Goal: Information Seeking & Learning: Find specific fact

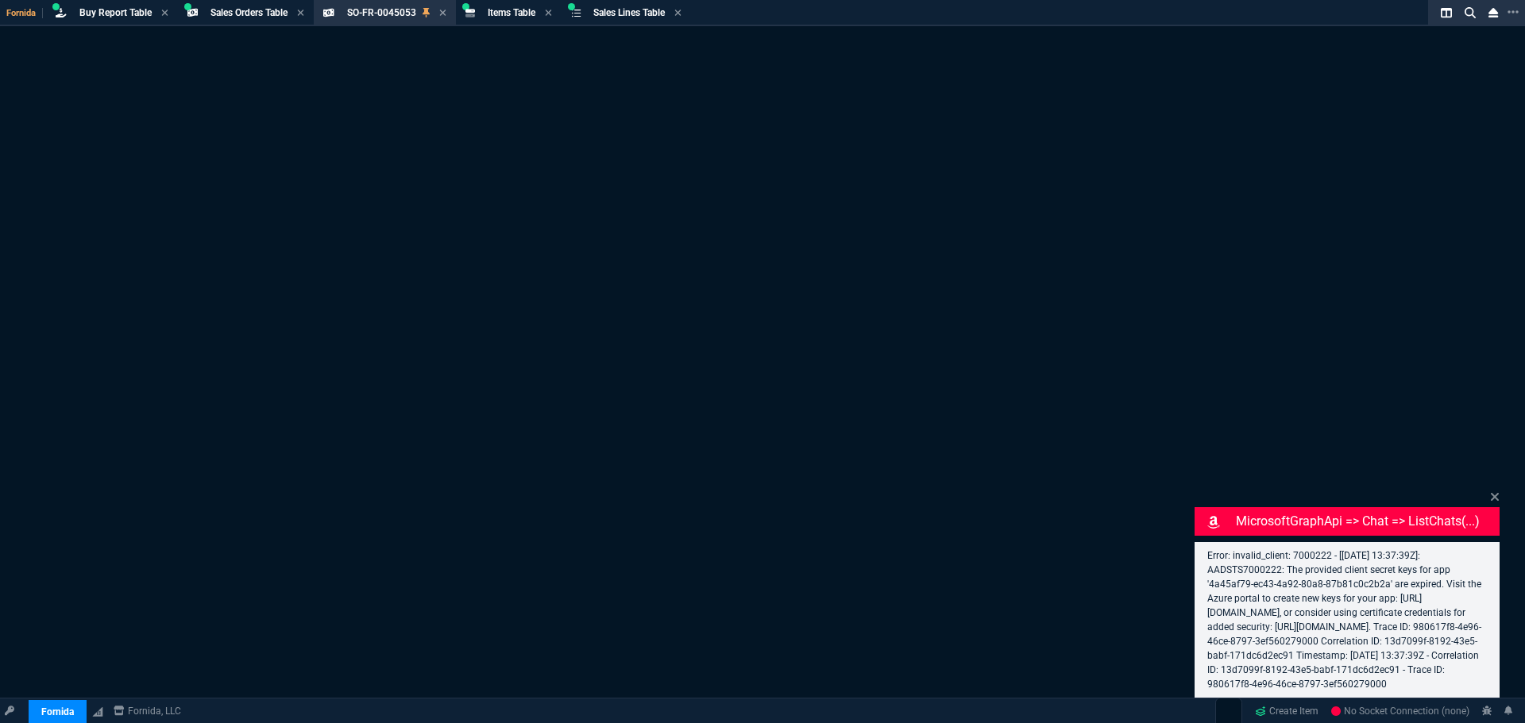
select select "9: OCAM"
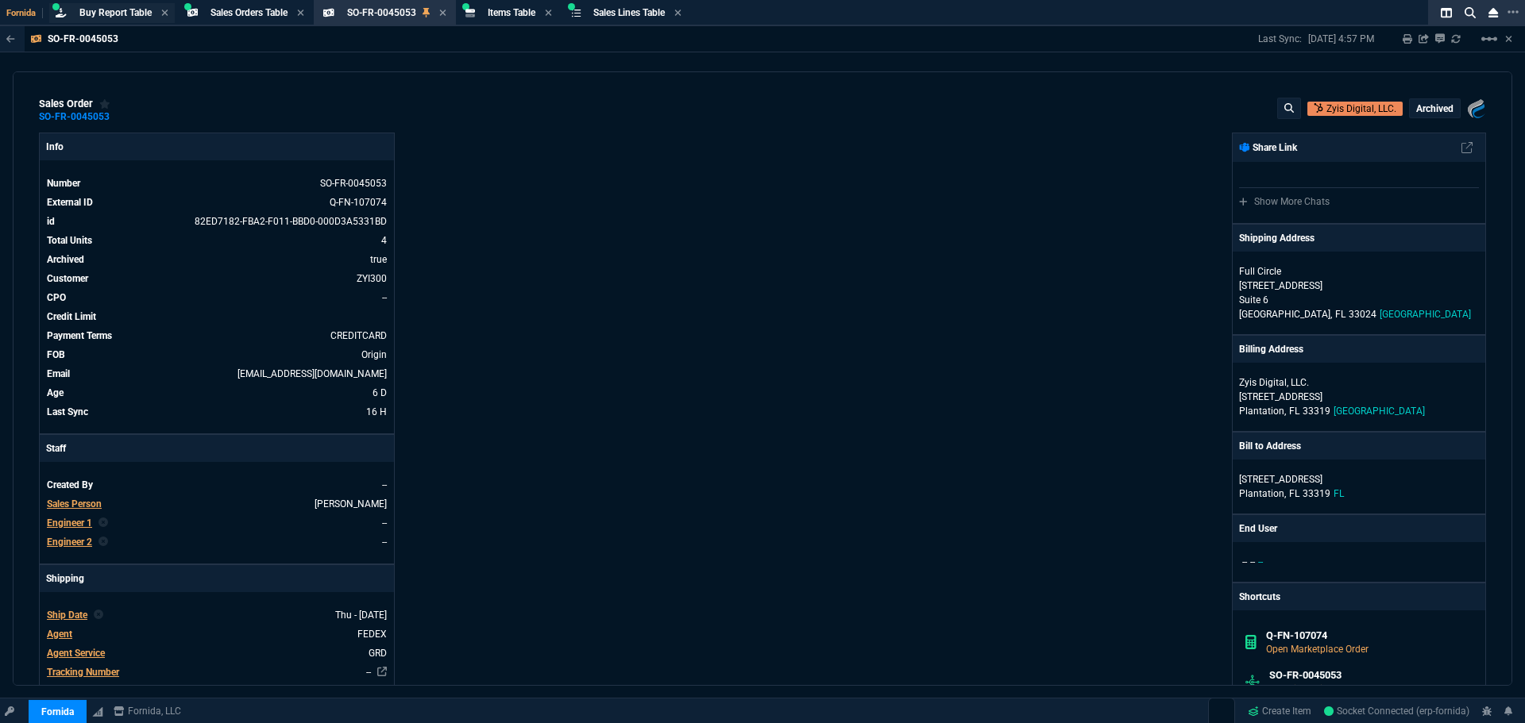
click at [85, 17] on span "Buy Report Table" at bounding box center [115, 12] width 72 height 11
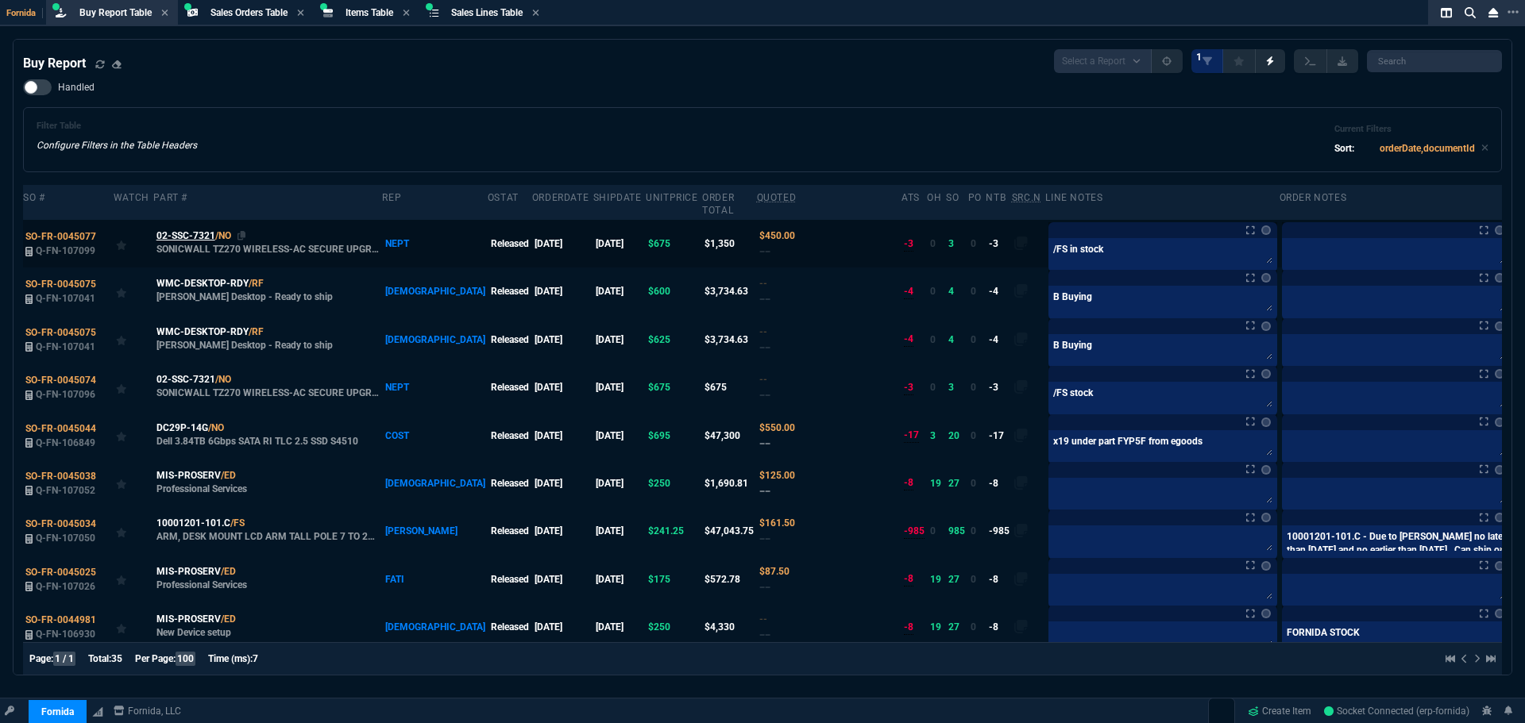
click at [187, 229] on span "02-SSC-7321" at bounding box center [185, 236] width 59 height 14
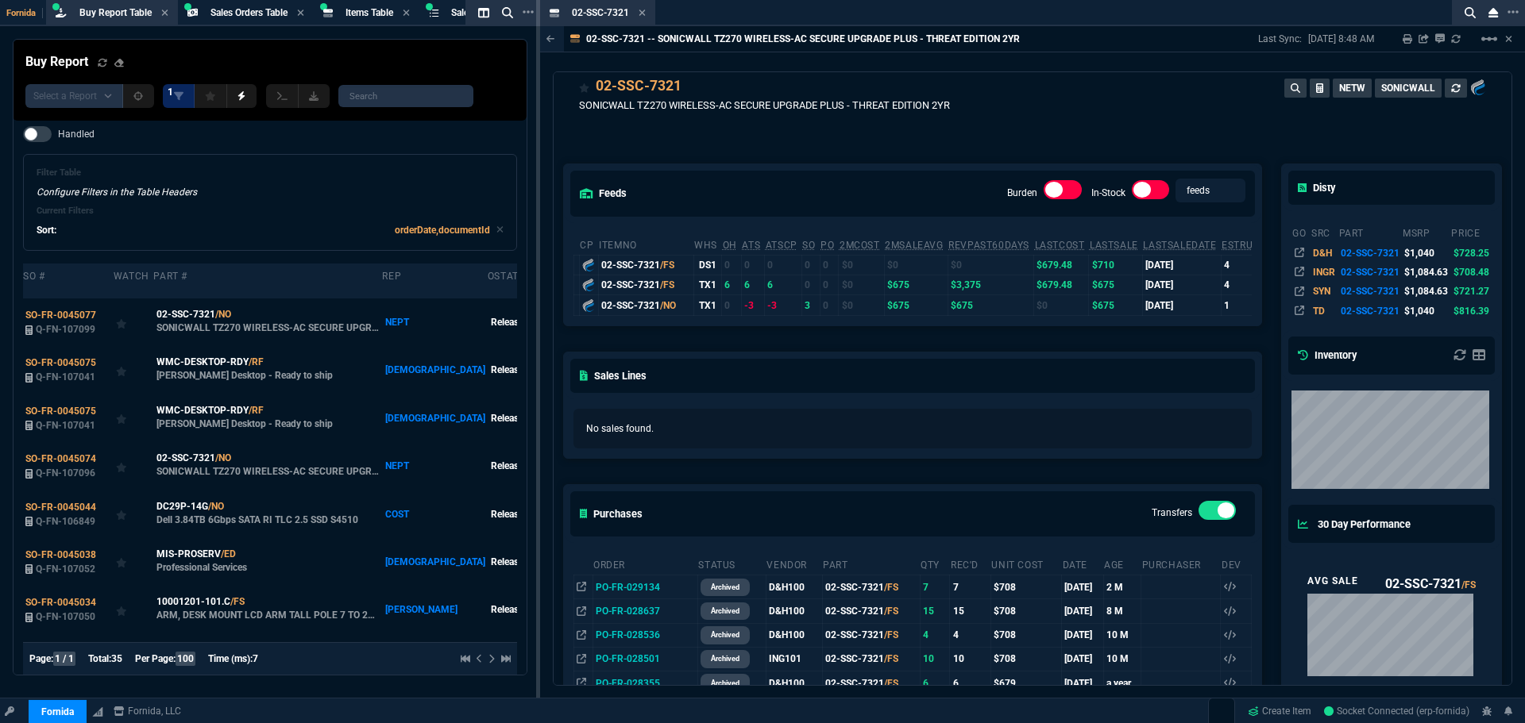
scroll to position [40, 0]
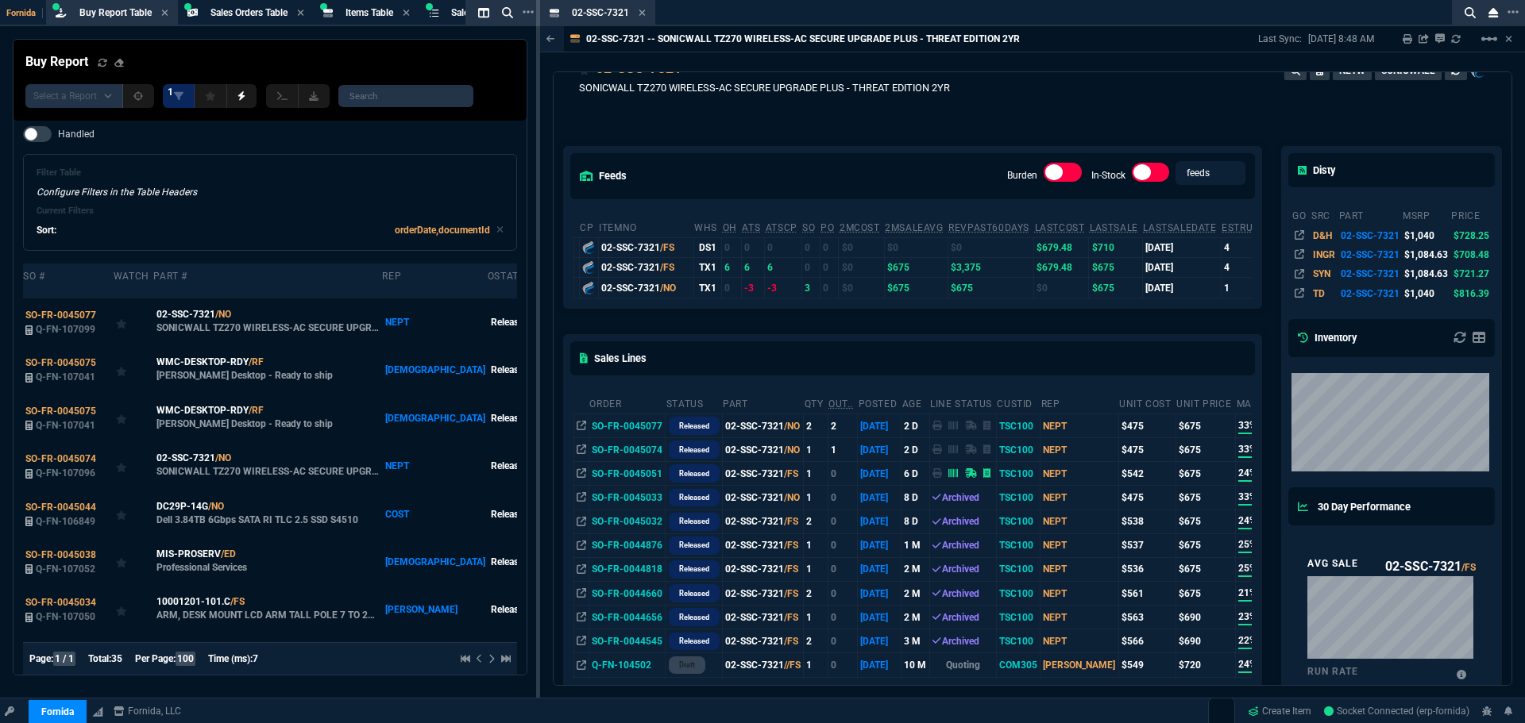
click at [595, 426] on td "SO-FR-0045077" at bounding box center [626, 426] width 76 height 24
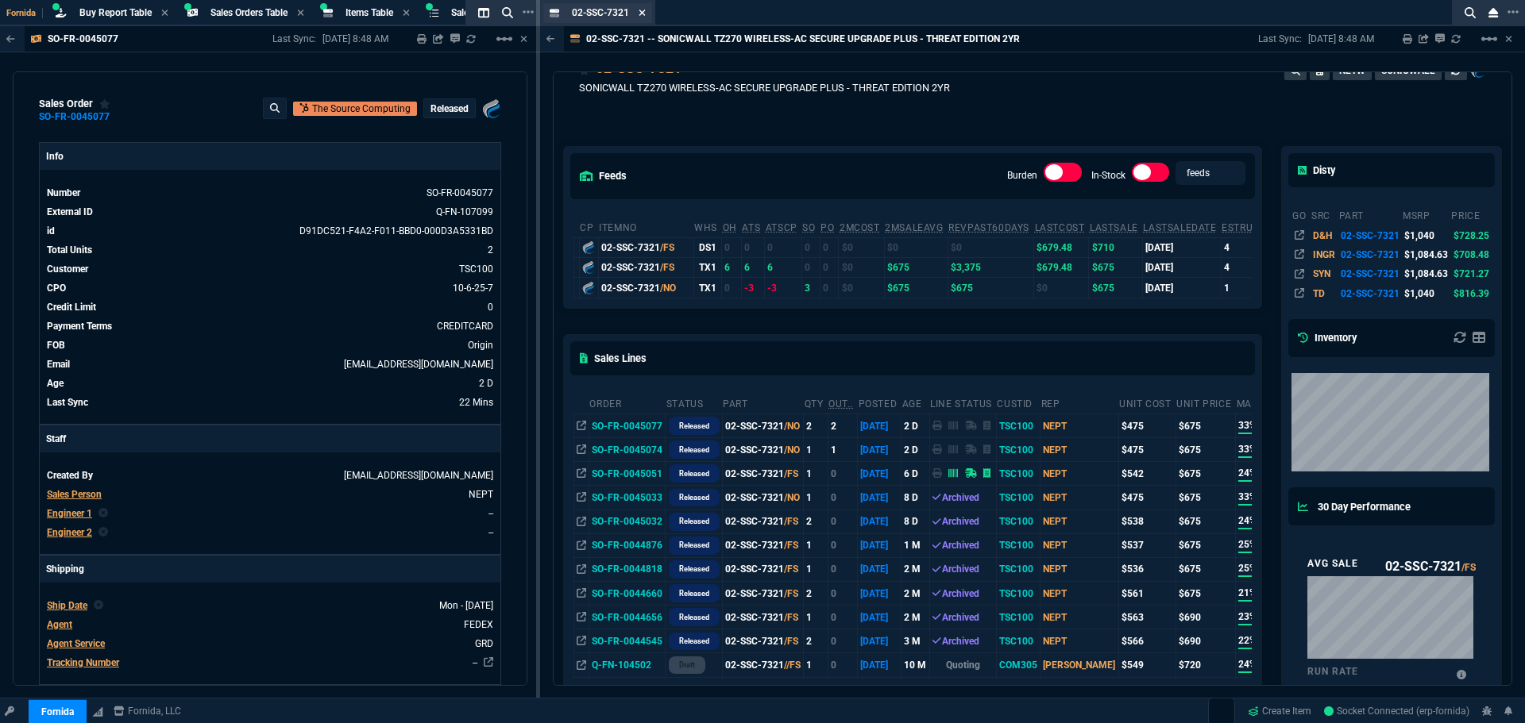
click at [642, 14] on icon at bounding box center [641, 13] width 6 height 6
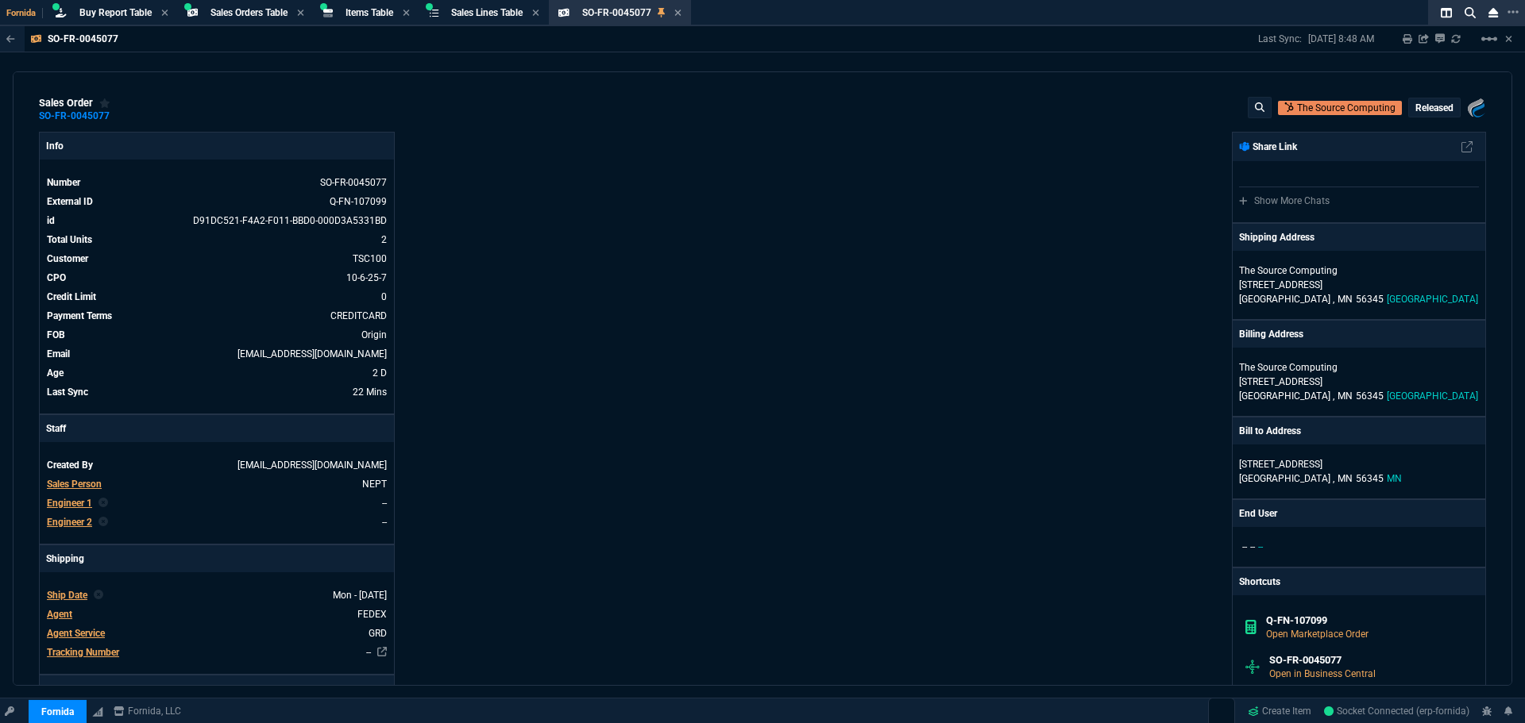
scroll to position [0, 0]
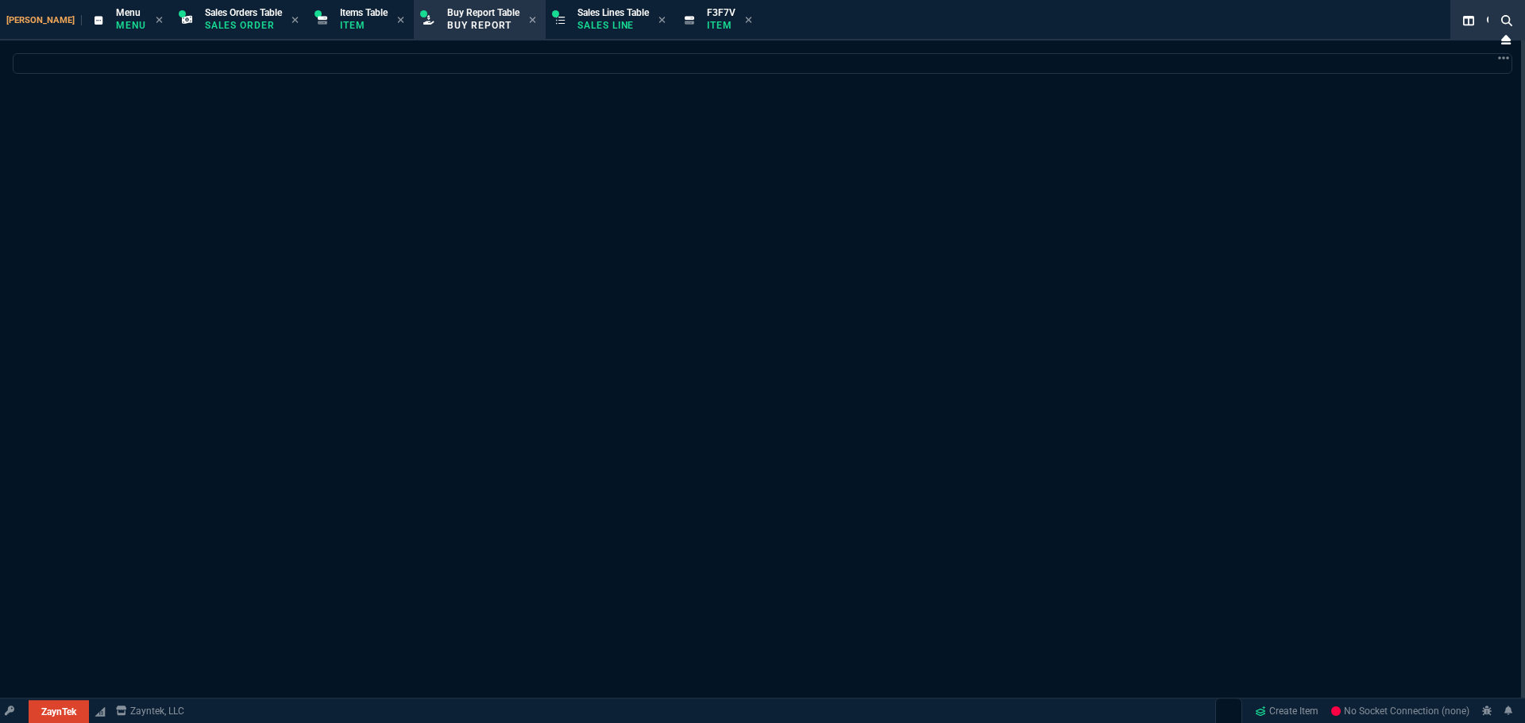
select select "9: OCAM"
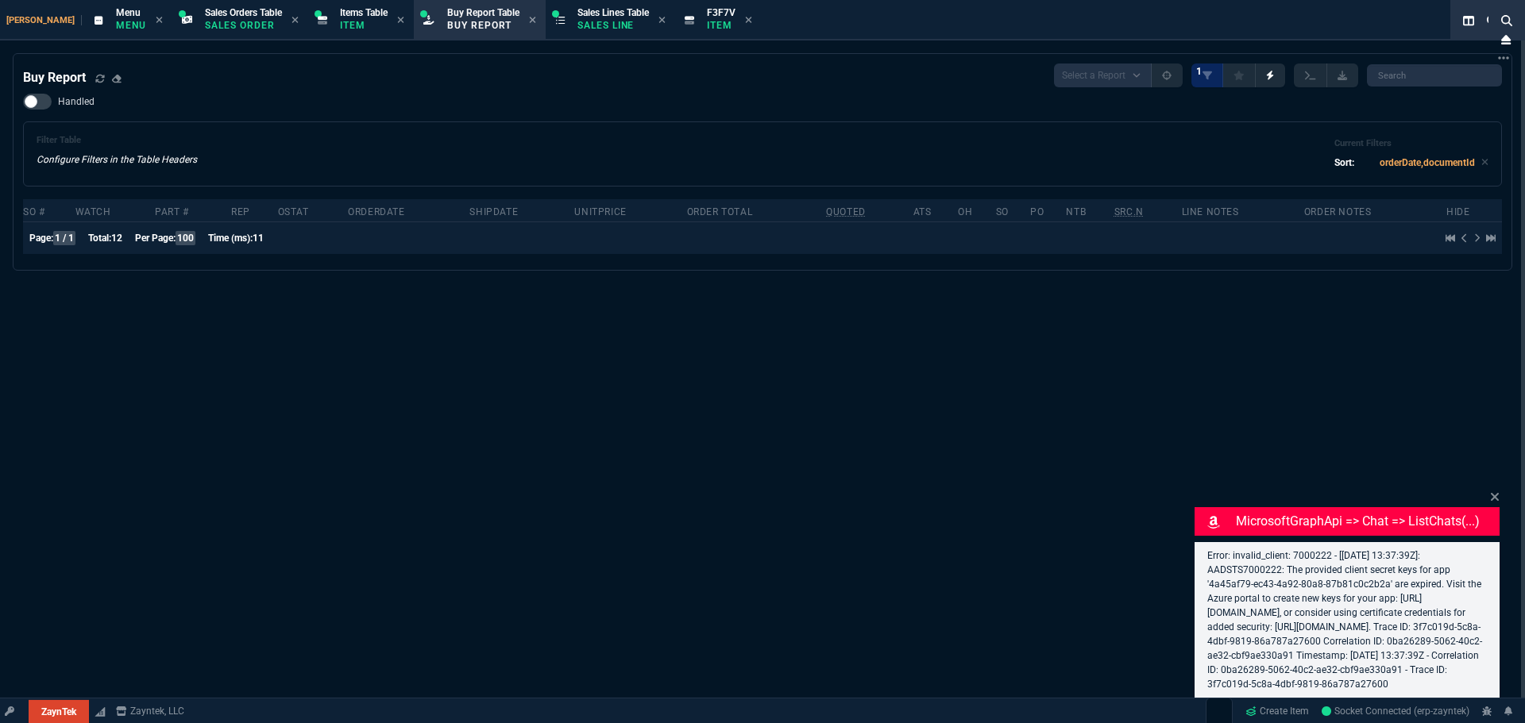
type input "20"
type input "226"
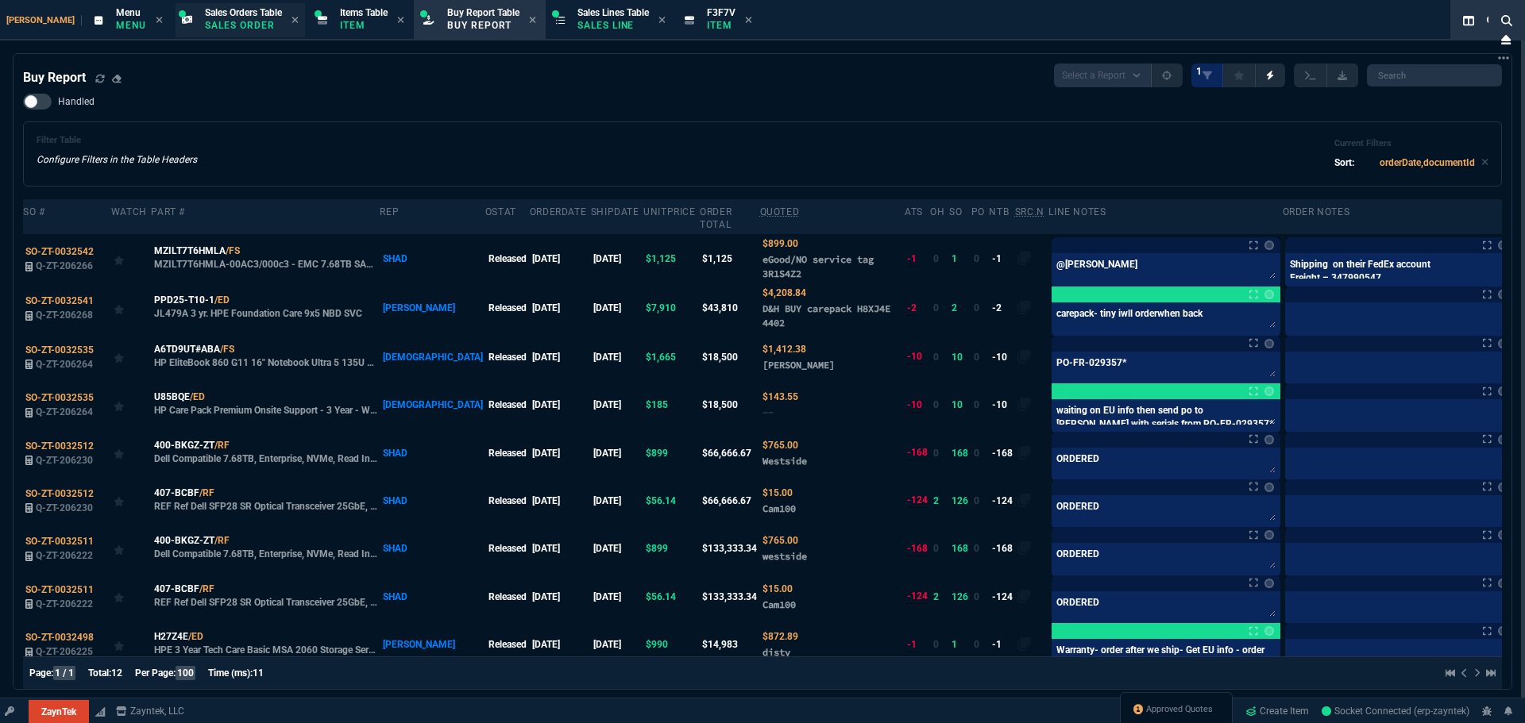
click at [206, 12] on span "Sales Orders Table" at bounding box center [243, 12] width 77 height 11
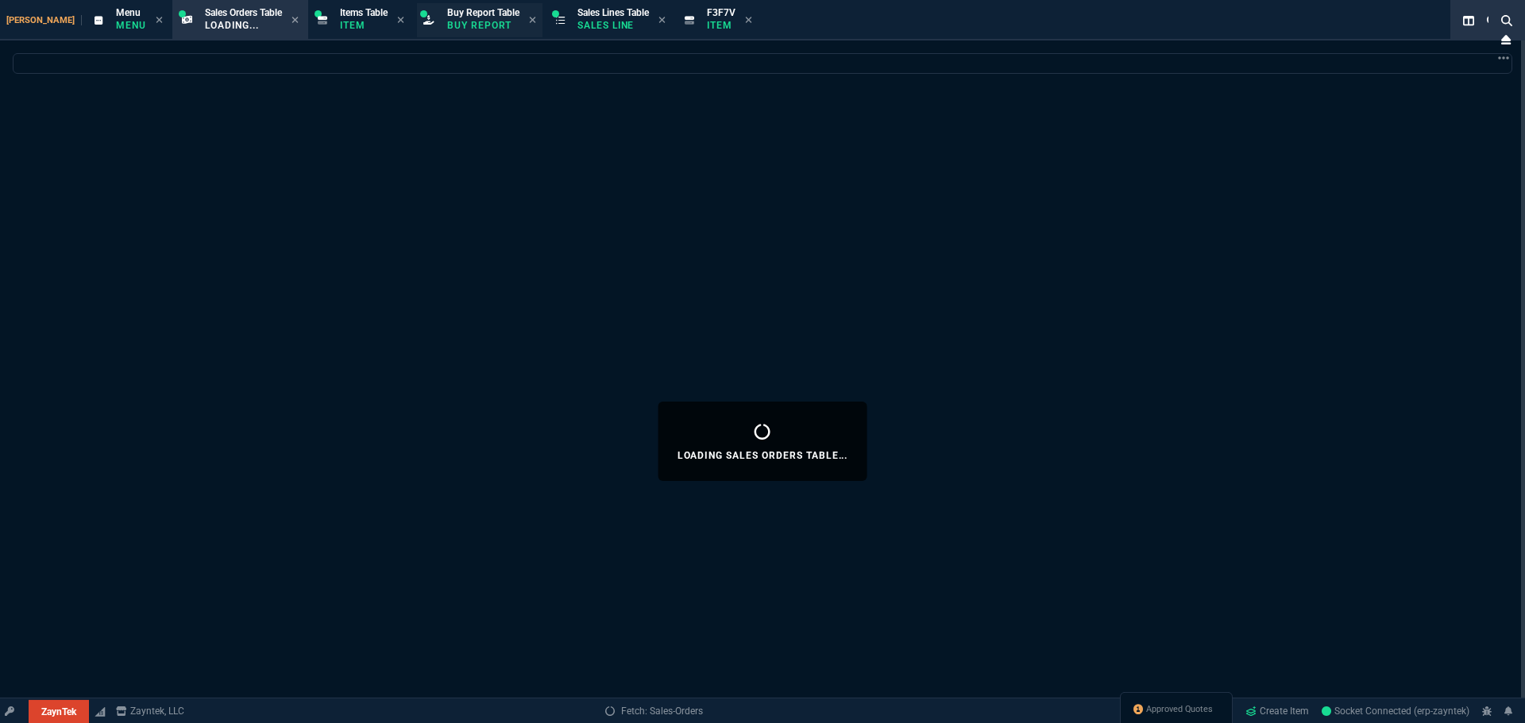
click at [448, 26] on p "Buy Report" at bounding box center [483, 25] width 72 height 13
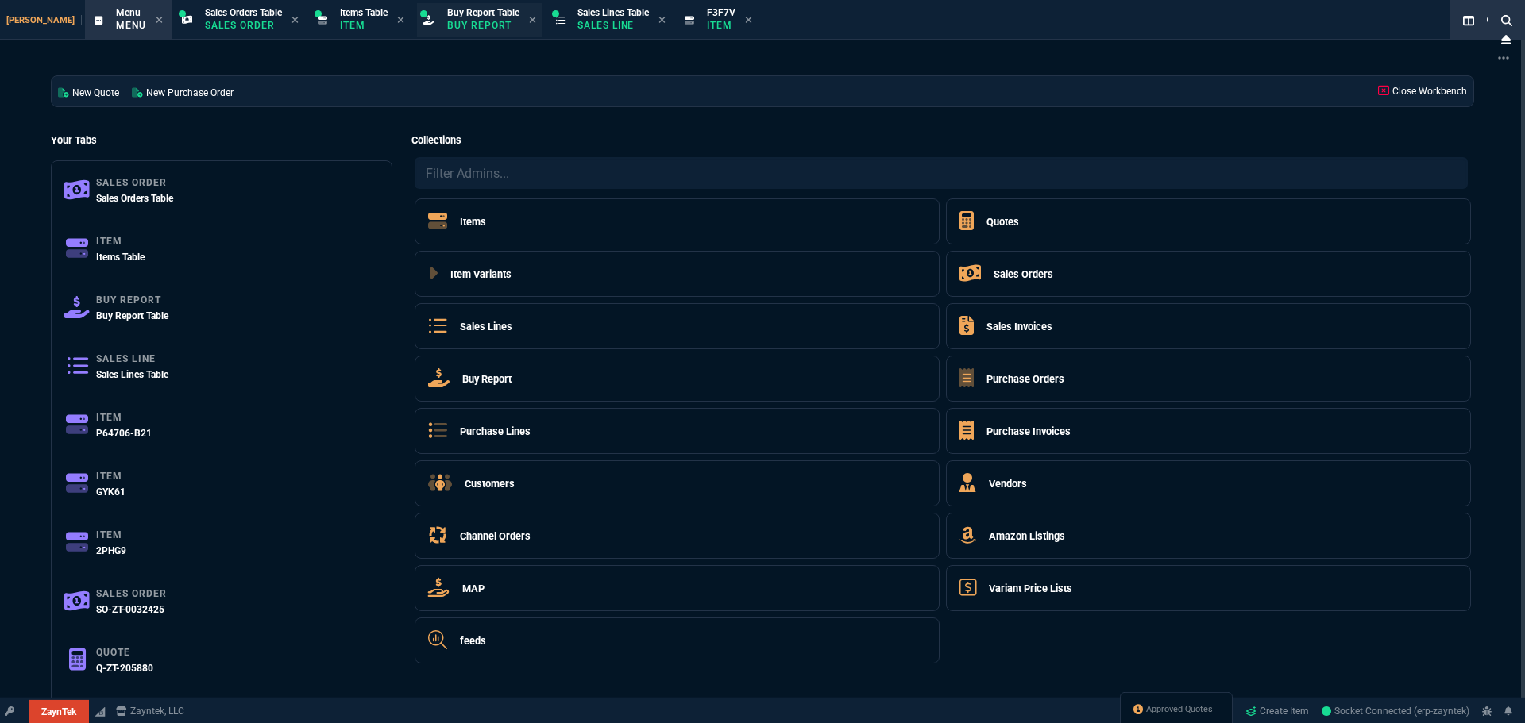
click at [448, 7] on span "Buy Report Table" at bounding box center [483, 12] width 72 height 11
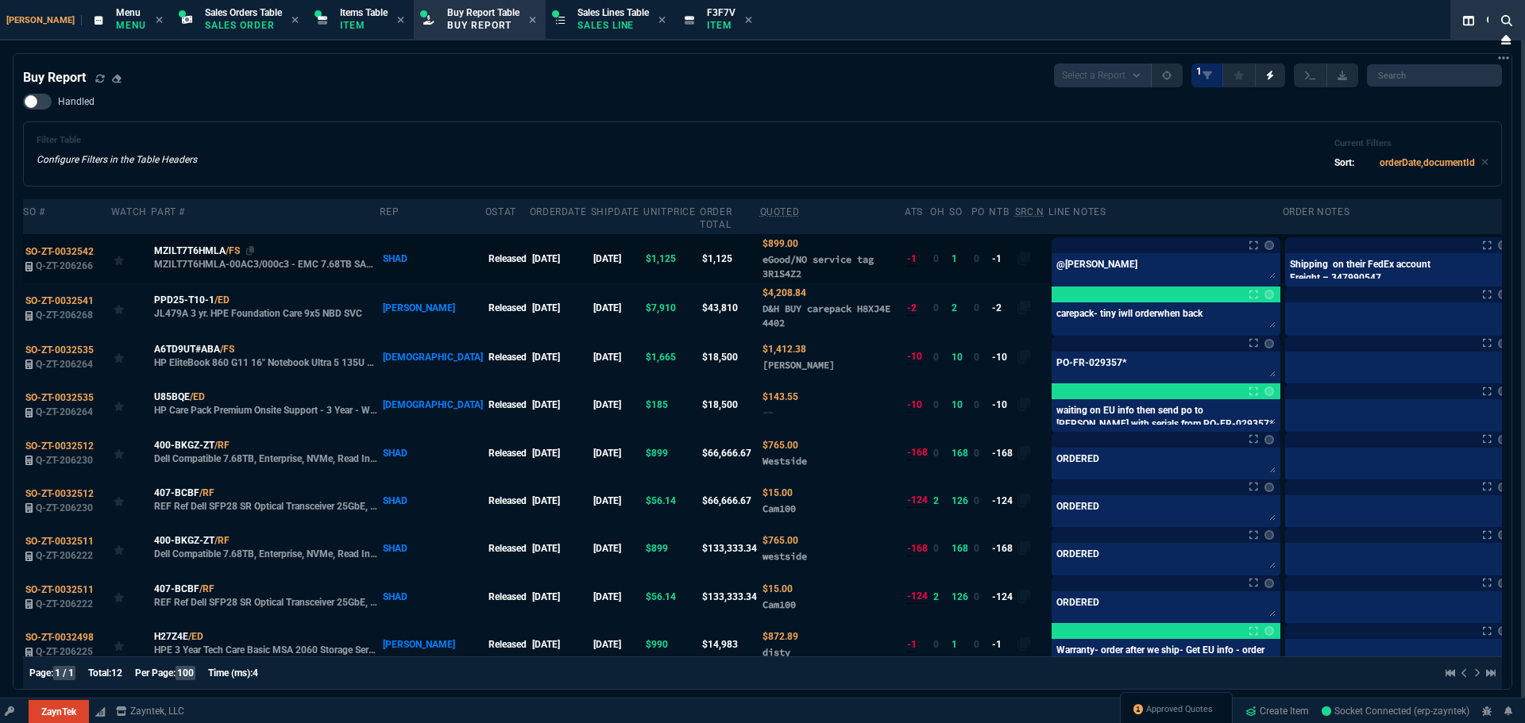
drag, startPoint x: 250, startPoint y: 240, endPoint x: 270, endPoint y: 241, distance: 19.9
click at [250, 246] on icon at bounding box center [250, 251] width 9 height 10
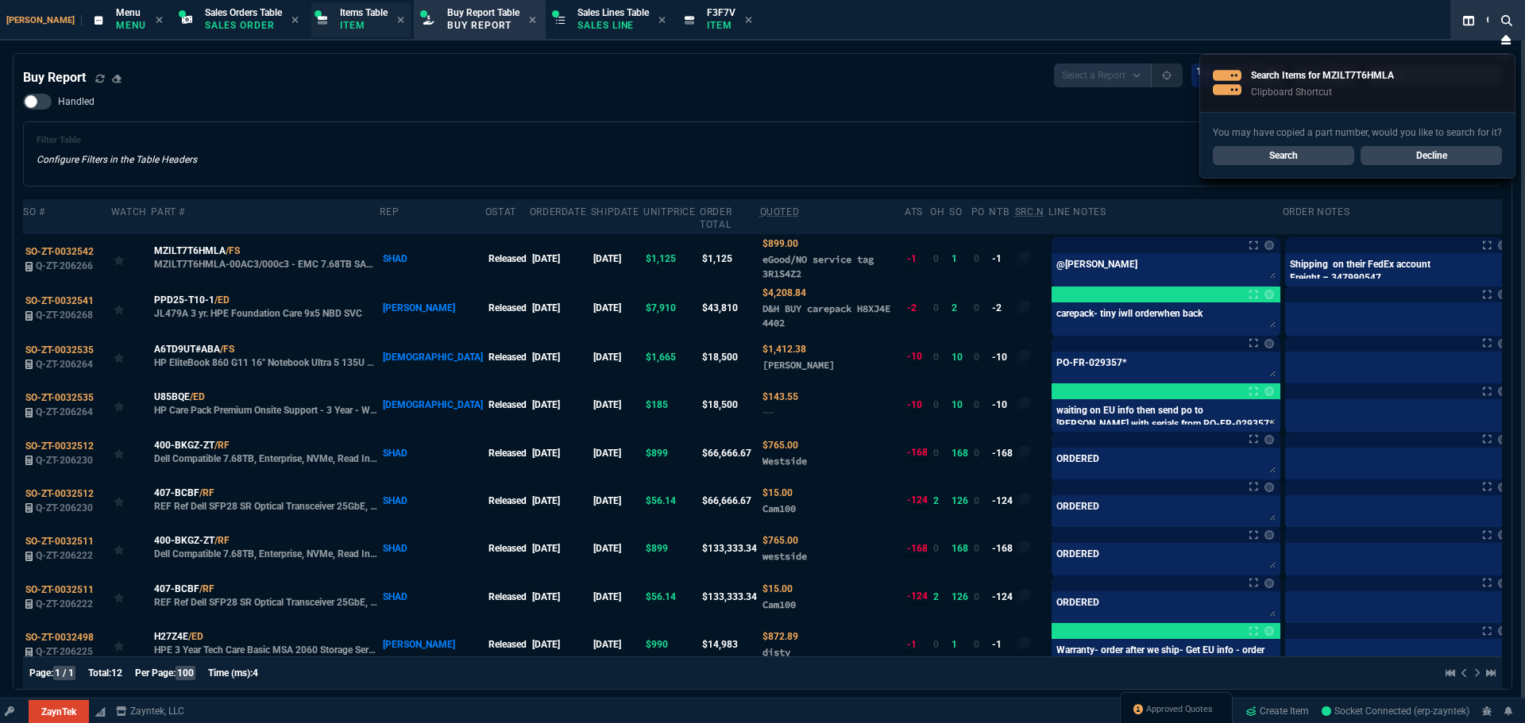
click at [340, 11] on span "Items Table" at bounding box center [364, 12] width 48 height 11
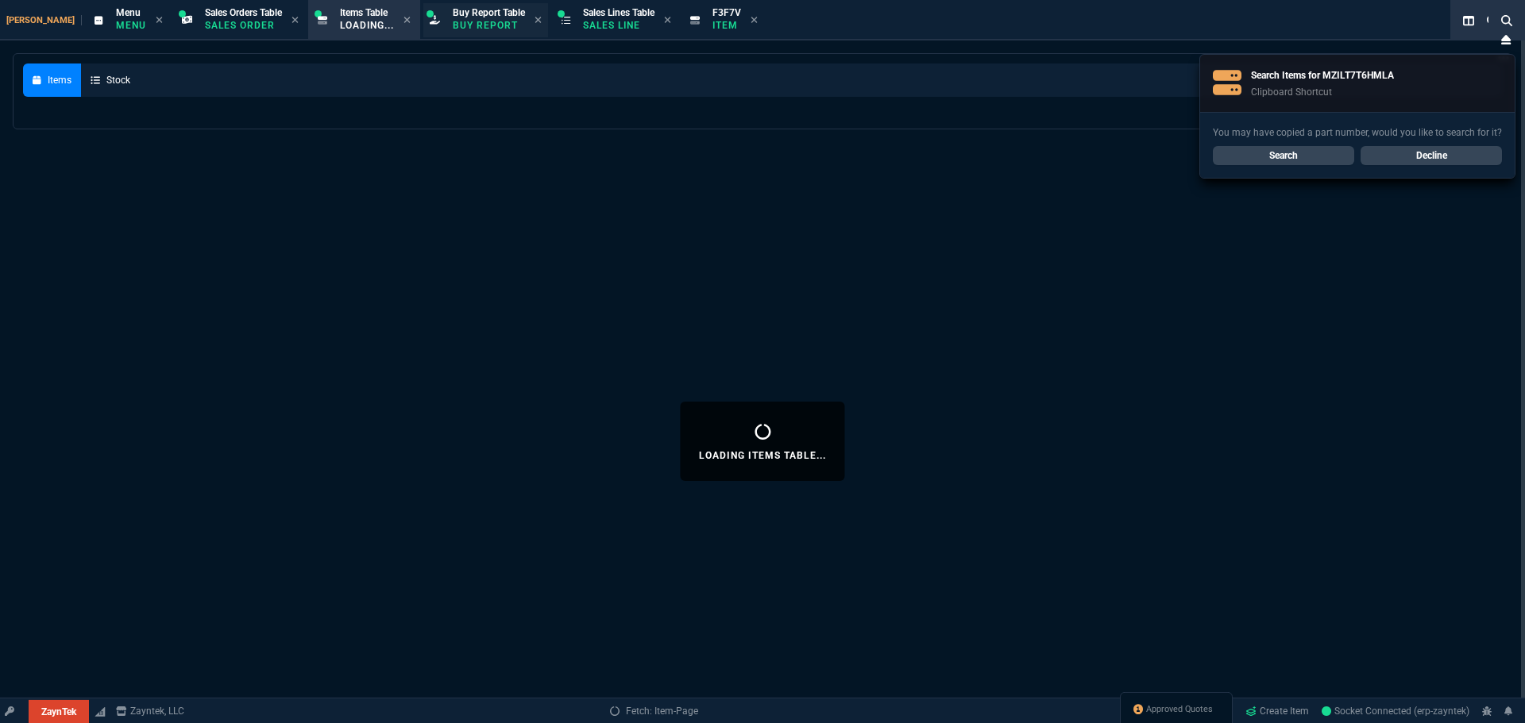
select select
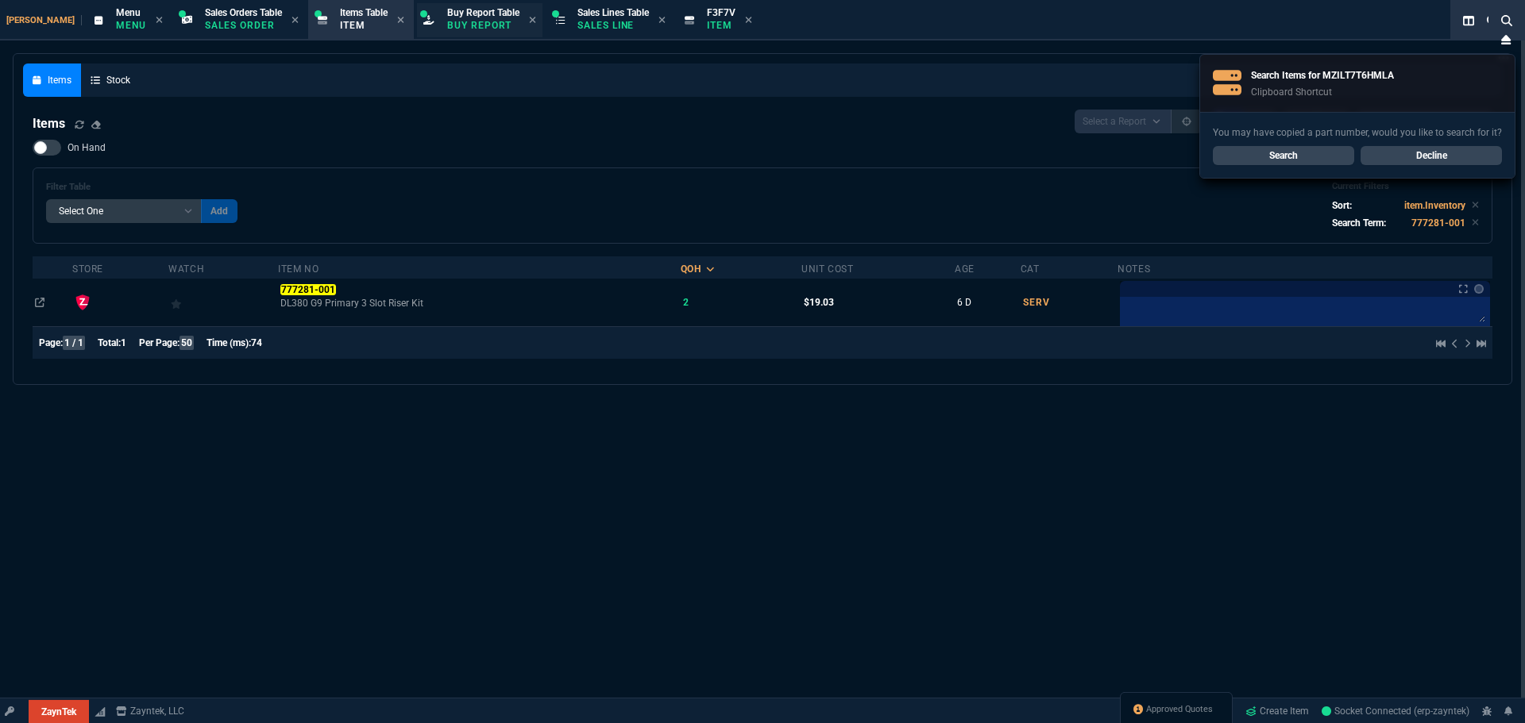
click at [453, 24] on p "Buy Report" at bounding box center [483, 25] width 72 height 13
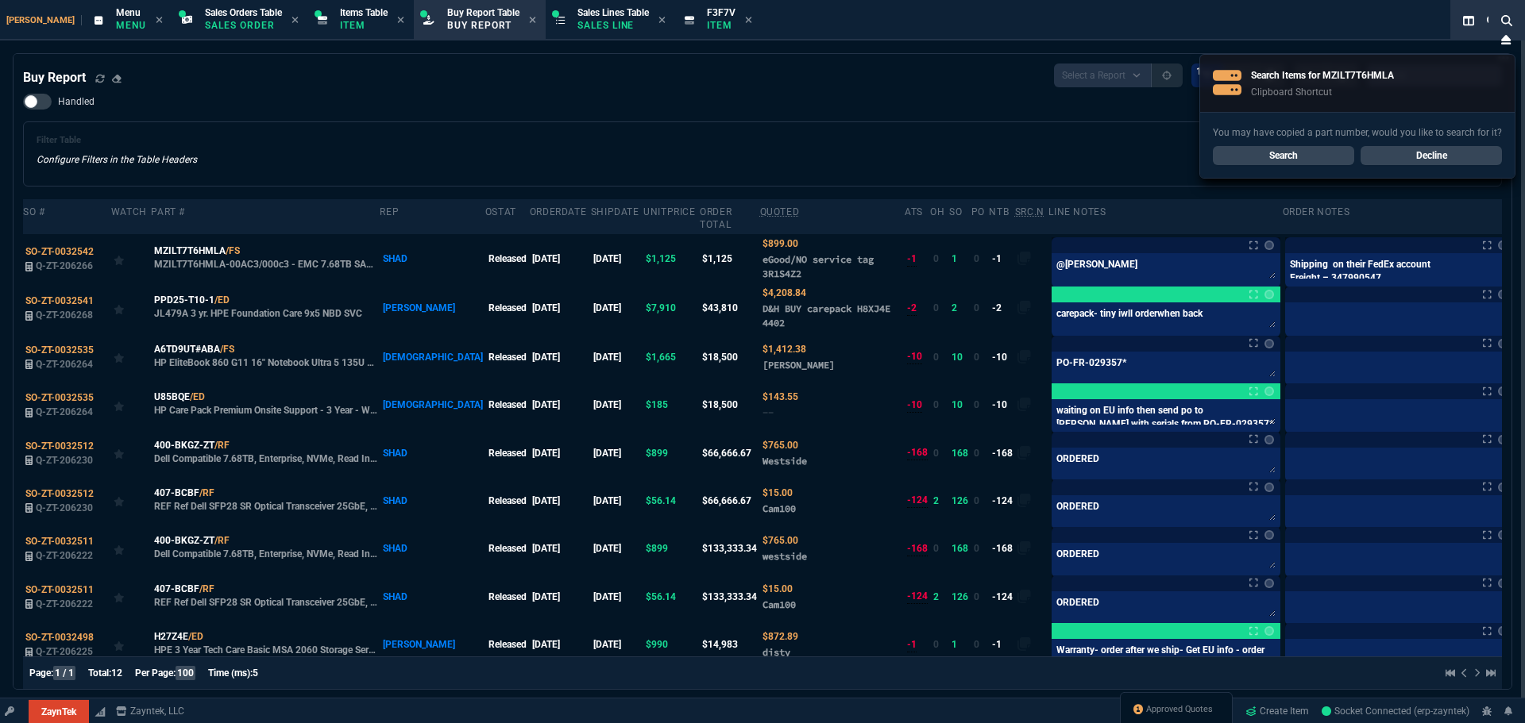
click at [453, 24] on p "Buy Report" at bounding box center [483, 25] width 72 height 13
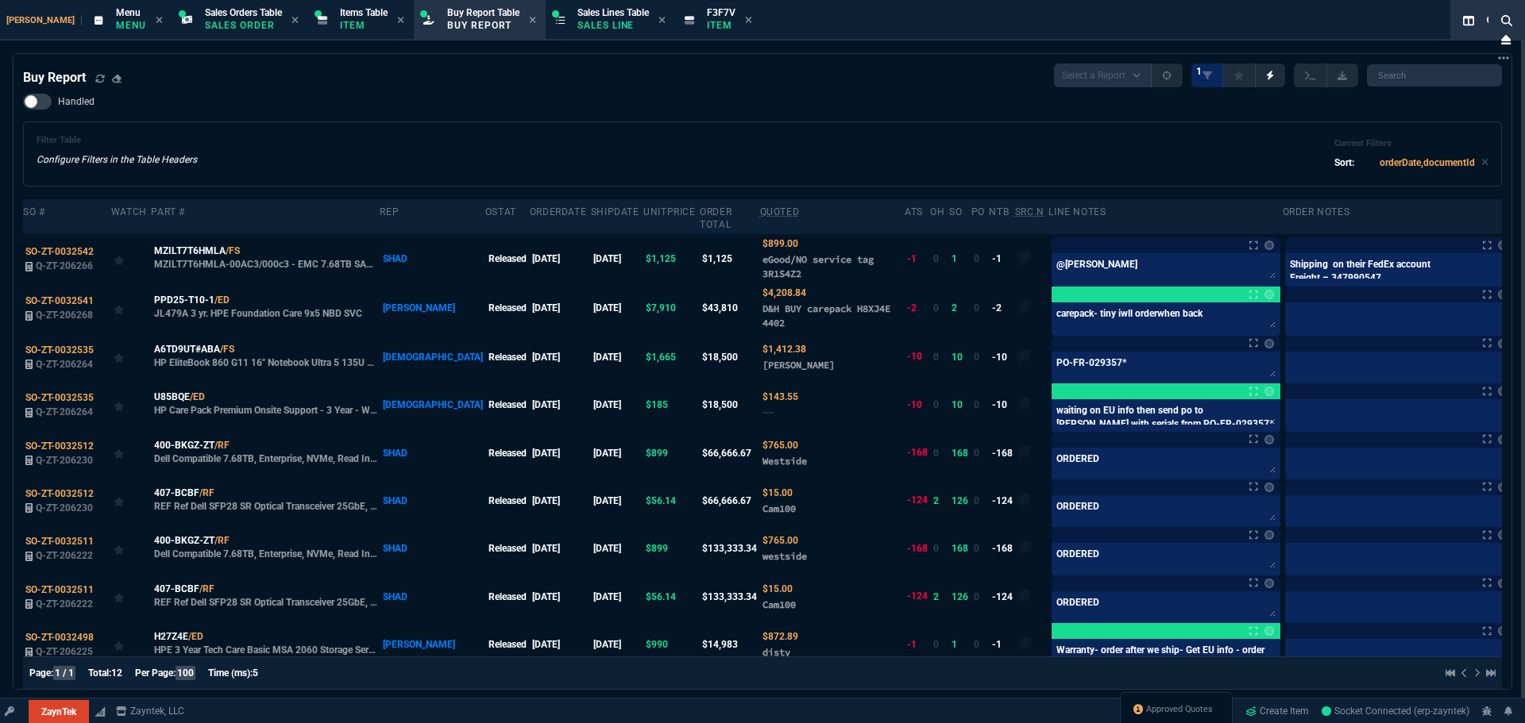
click at [675, 131] on div "Filter Table Configure Filters in the Table Headers Current Filters Sort: order…" at bounding box center [762, 154] width 1479 height 65
click at [340, 23] on p "Item" at bounding box center [364, 25] width 48 height 13
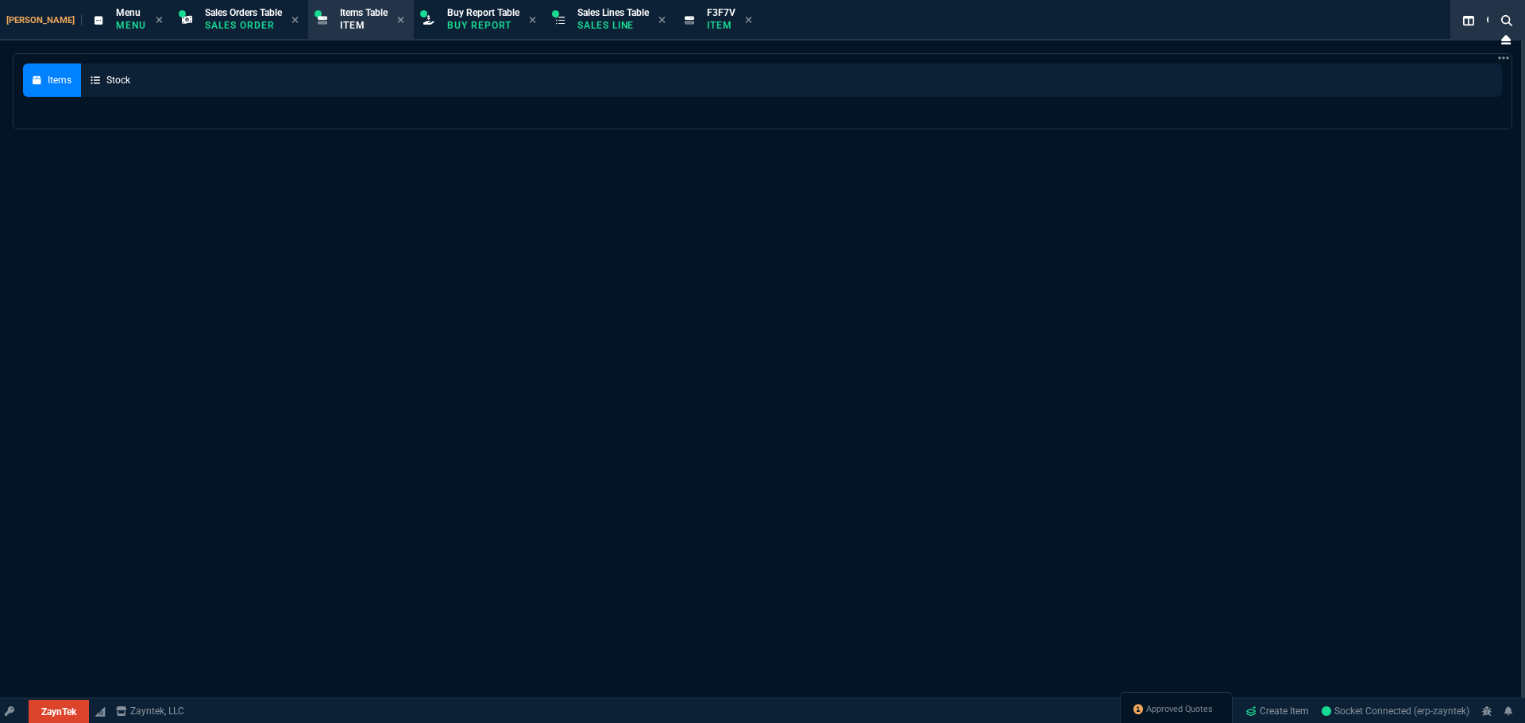
select select
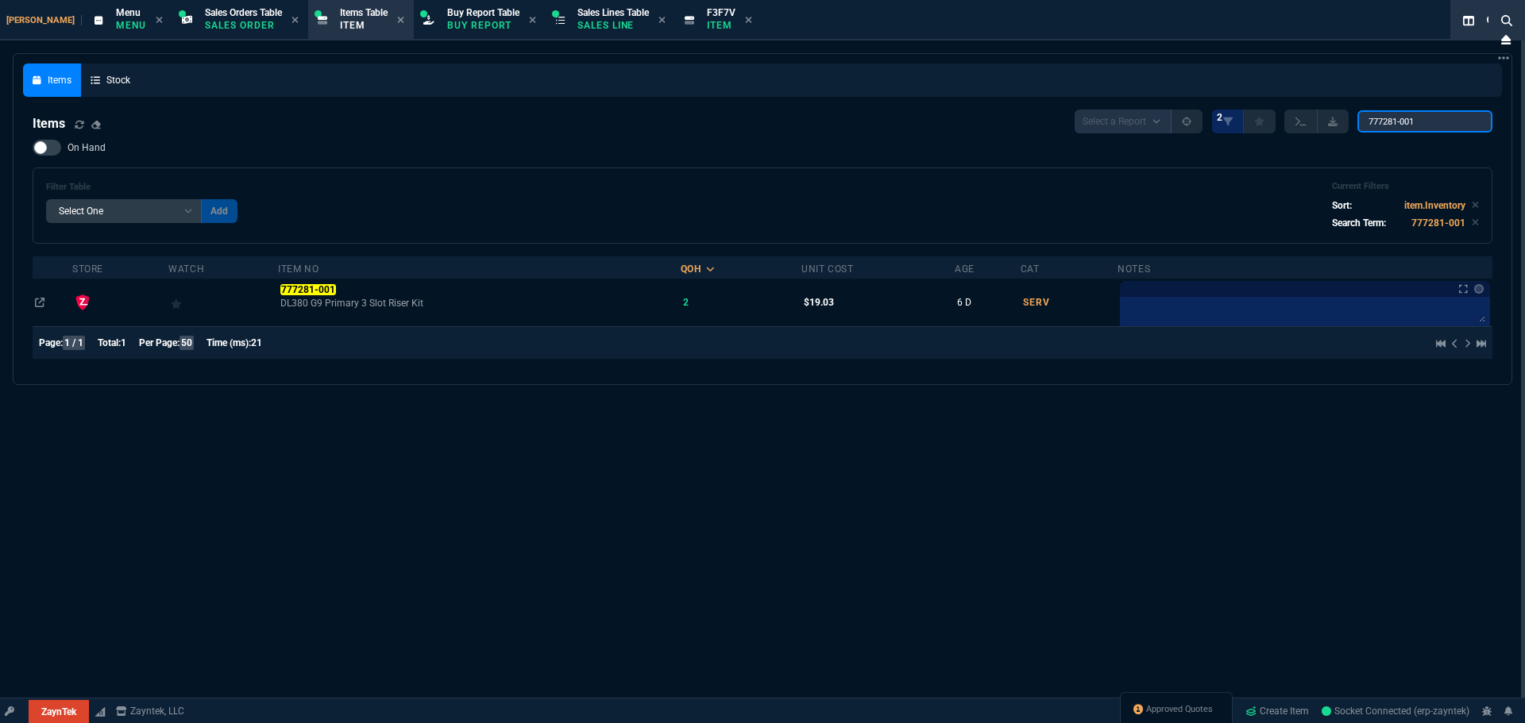
click at [1381, 124] on input "777281-001" at bounding box center [1424, 121] width 135 height 22
paste input "Zyis Digital, LLC."
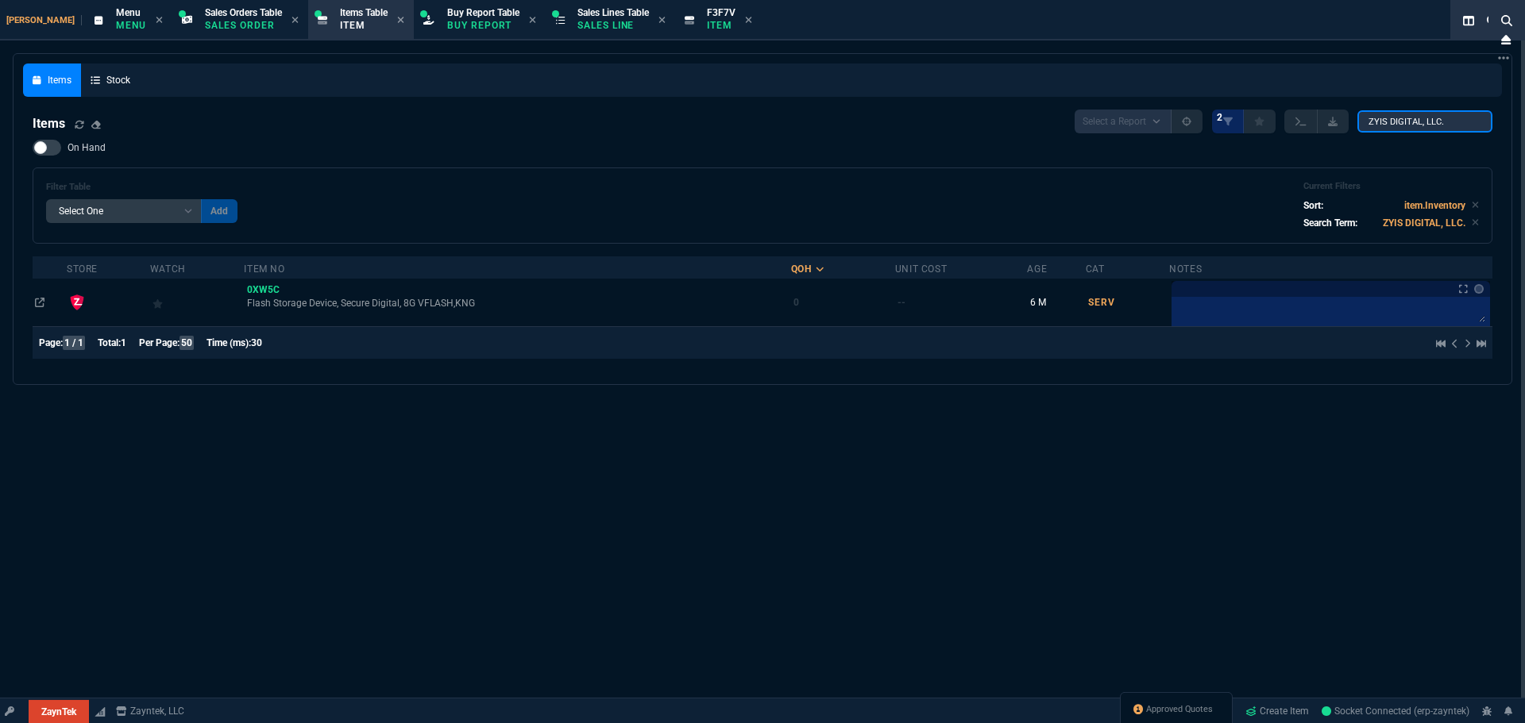
type input "ZYIS DIGITAL, LLC."
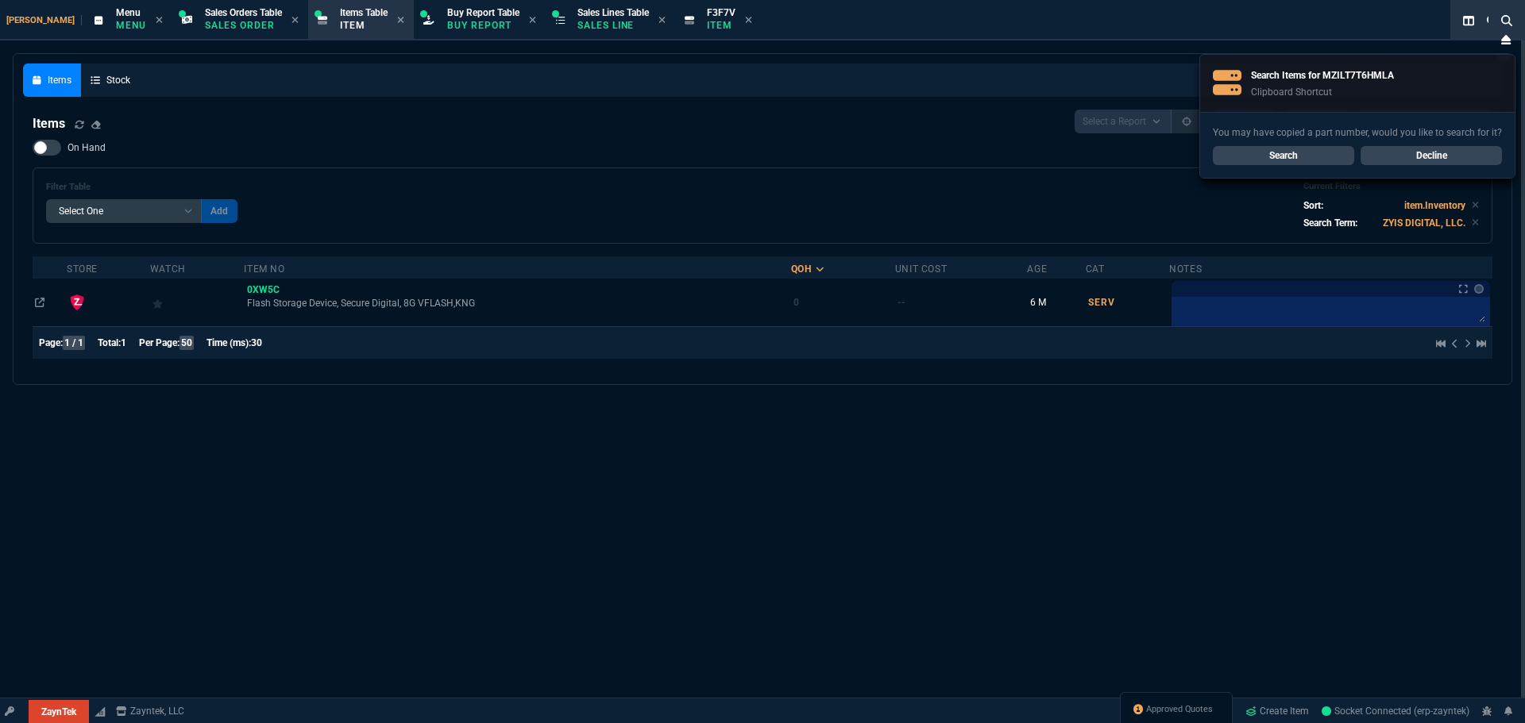
click at [1297, 156] on link "Search" at bounding box center [1283, 155] width 141 height 19
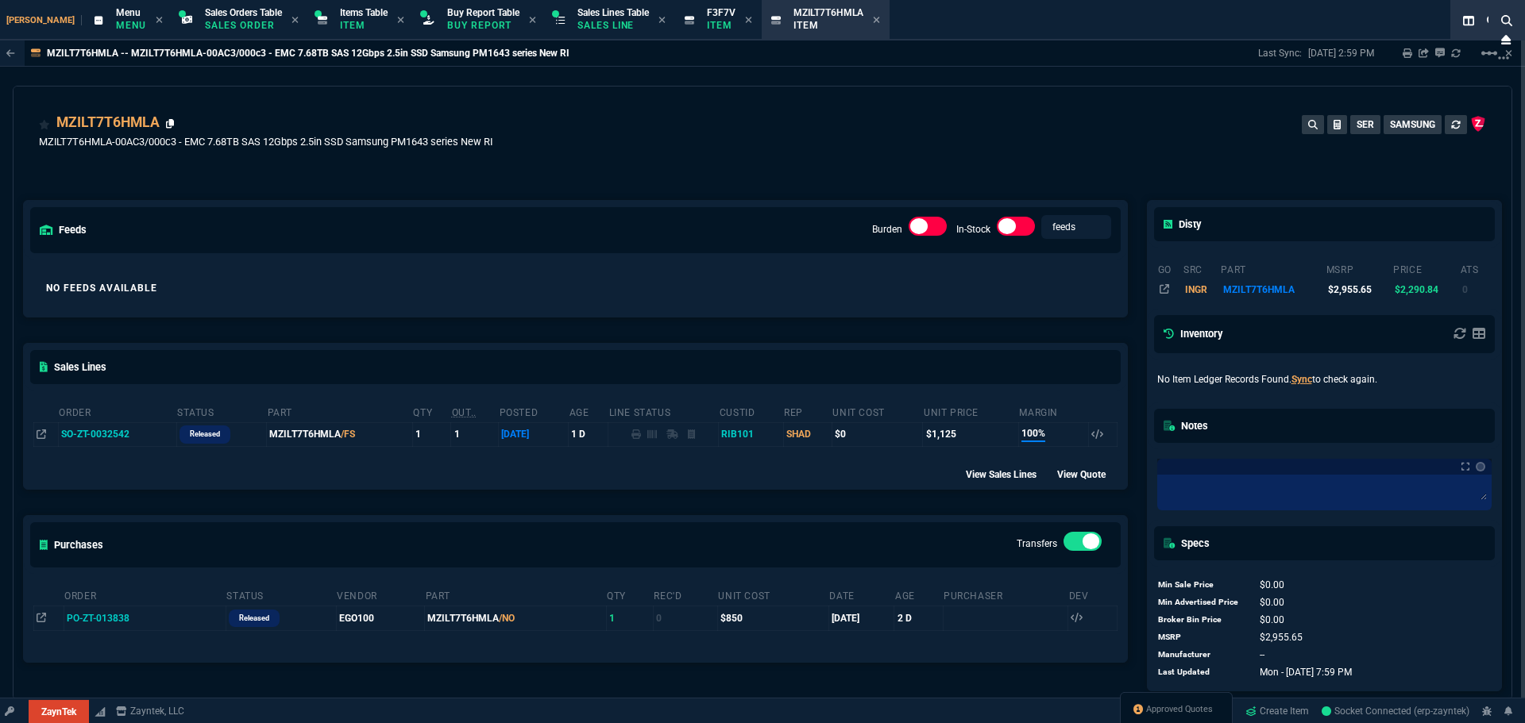
click at [173, 124] on icon at bounding box center [170, 124] width 9 height 10
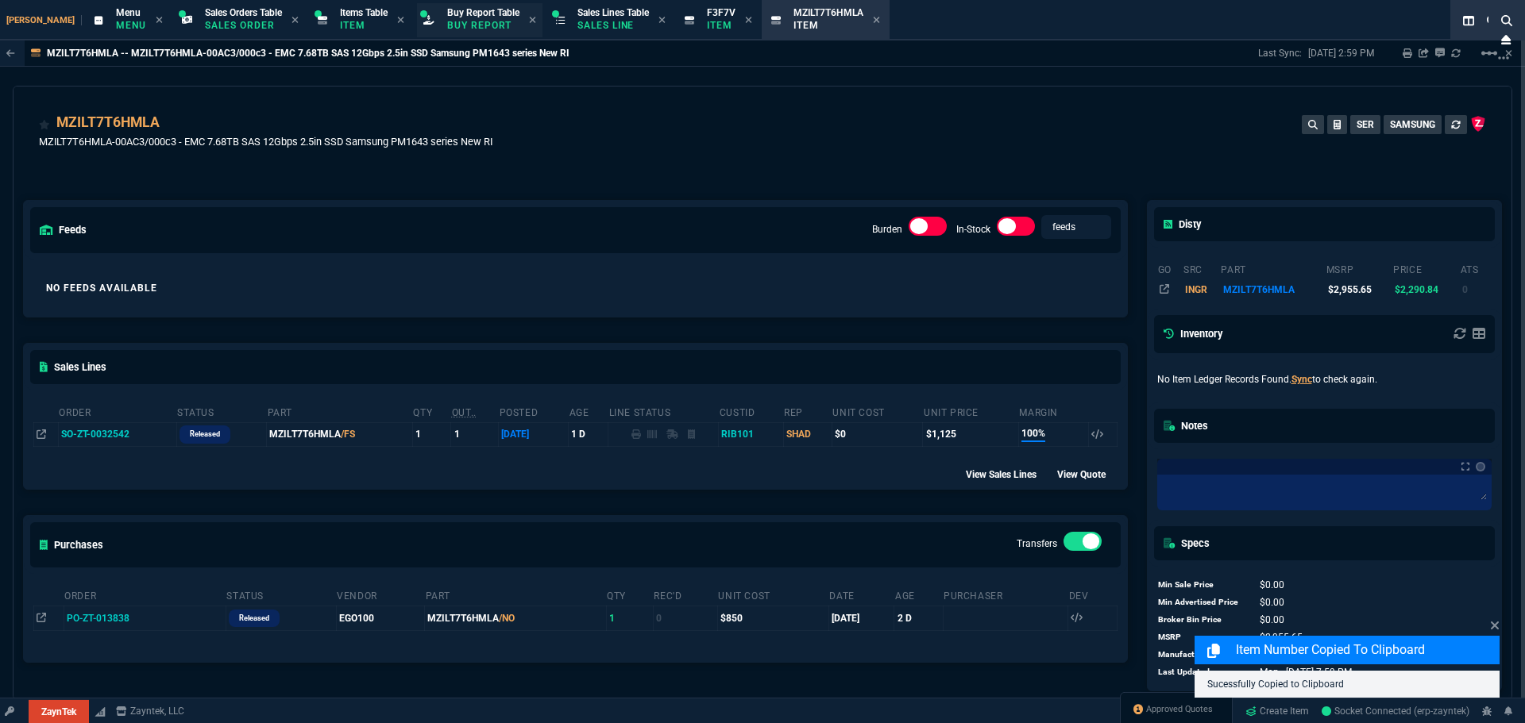
click at [447, 21] on p "Buy Report" at bounding box center [483, 25] width 72 height 13
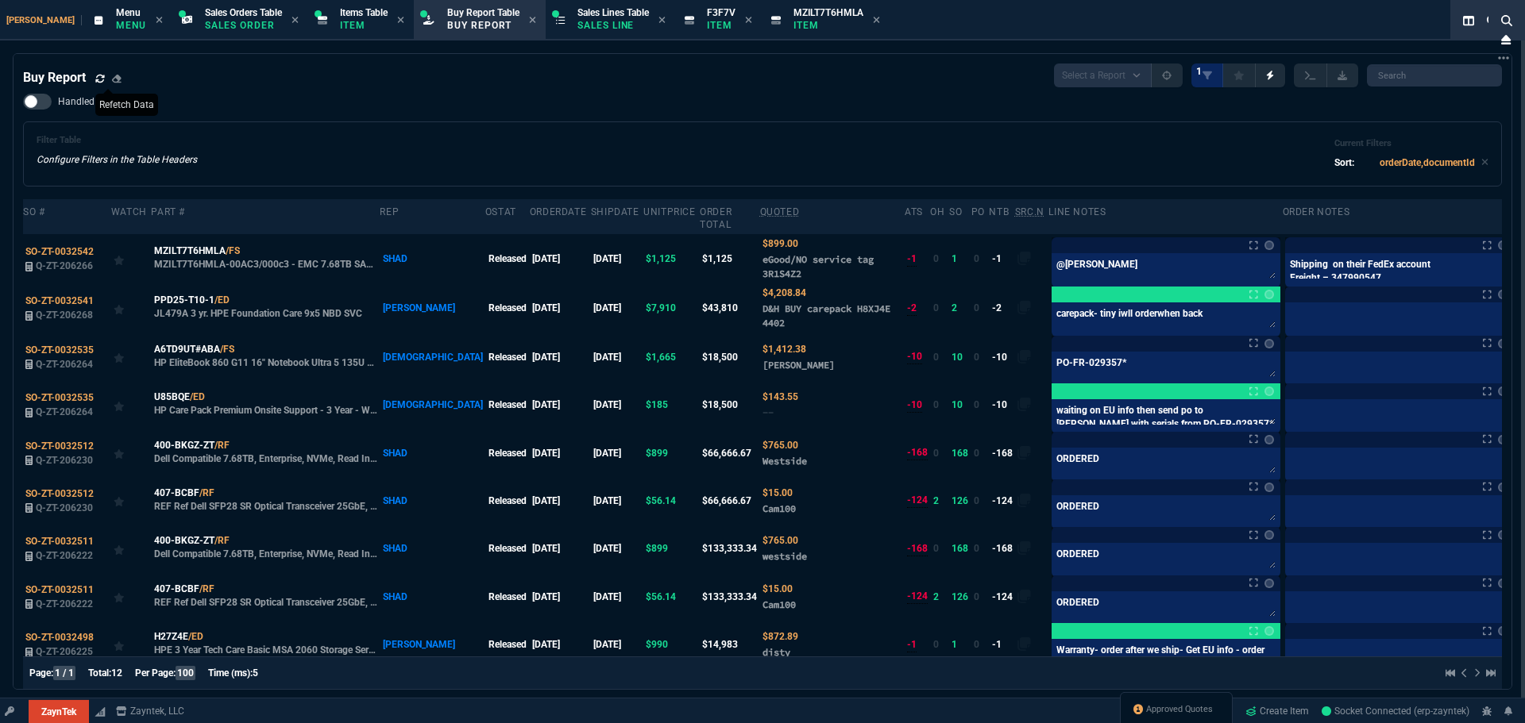
click at [99, 79] on icon at bounding box center [100, 79] width 10 height 10
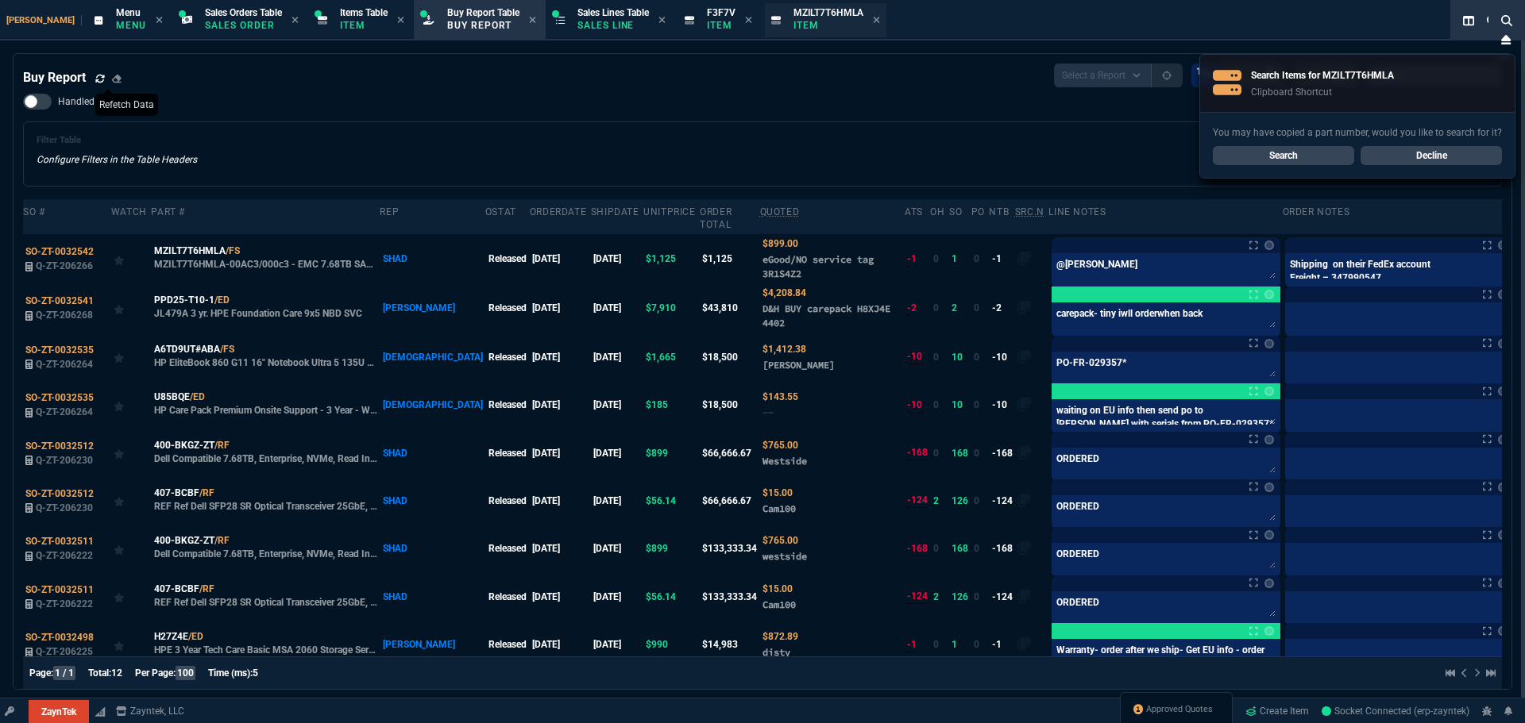
click at [793, 14] on span "MZILT7T6HMLA" at bounding box center [828, 12] width 70 height 11
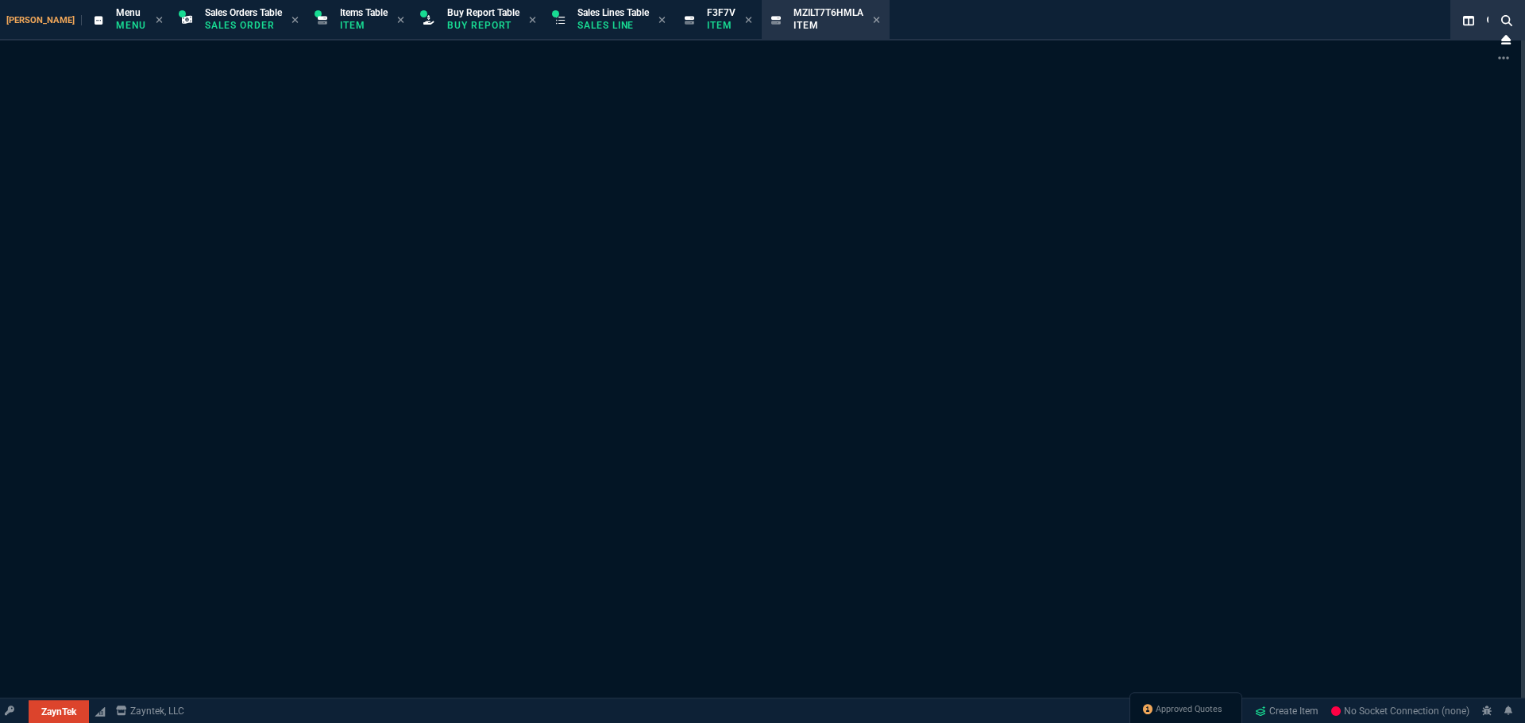
select select "9: OCAM"
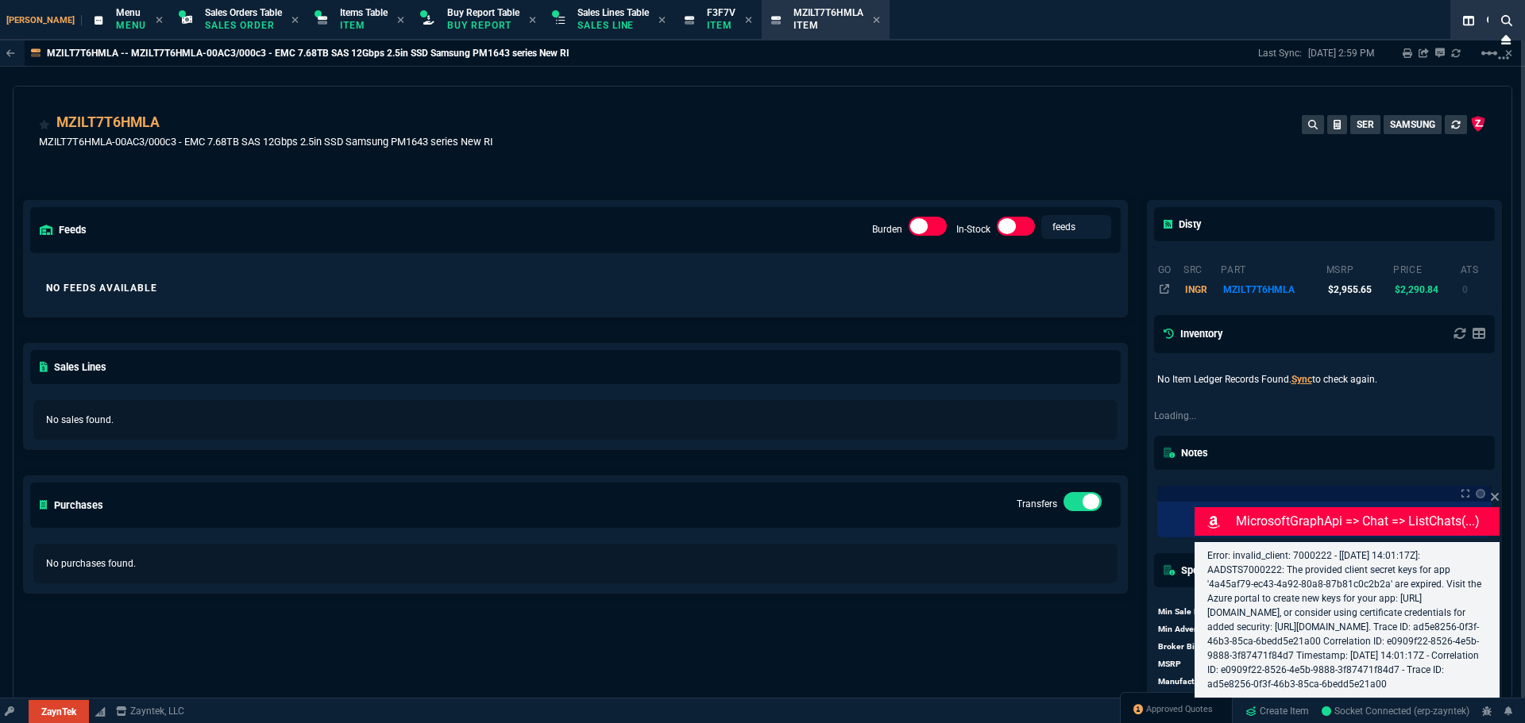
type input "20"
type input "226"
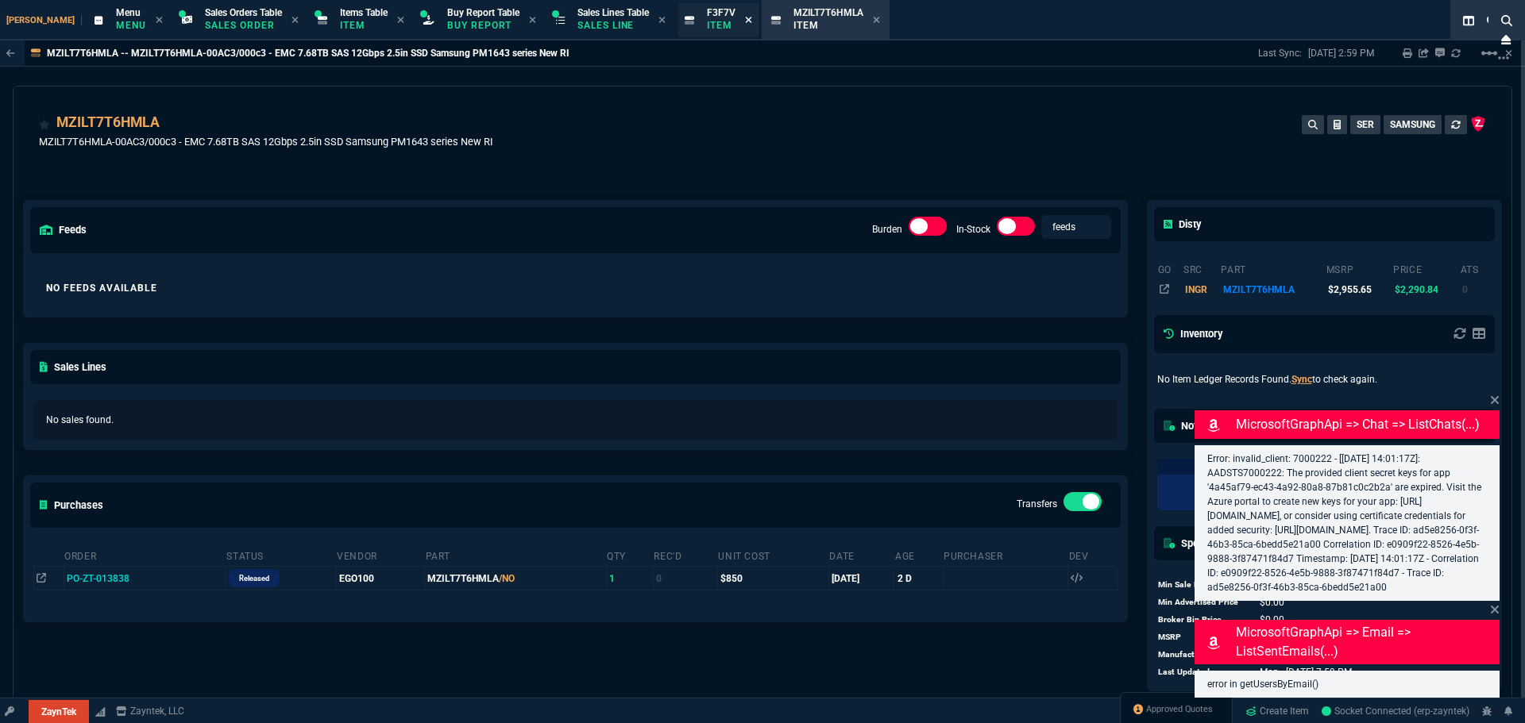
click at [745, 22] on icon at bounding box center [748, 20] width 7 height 10
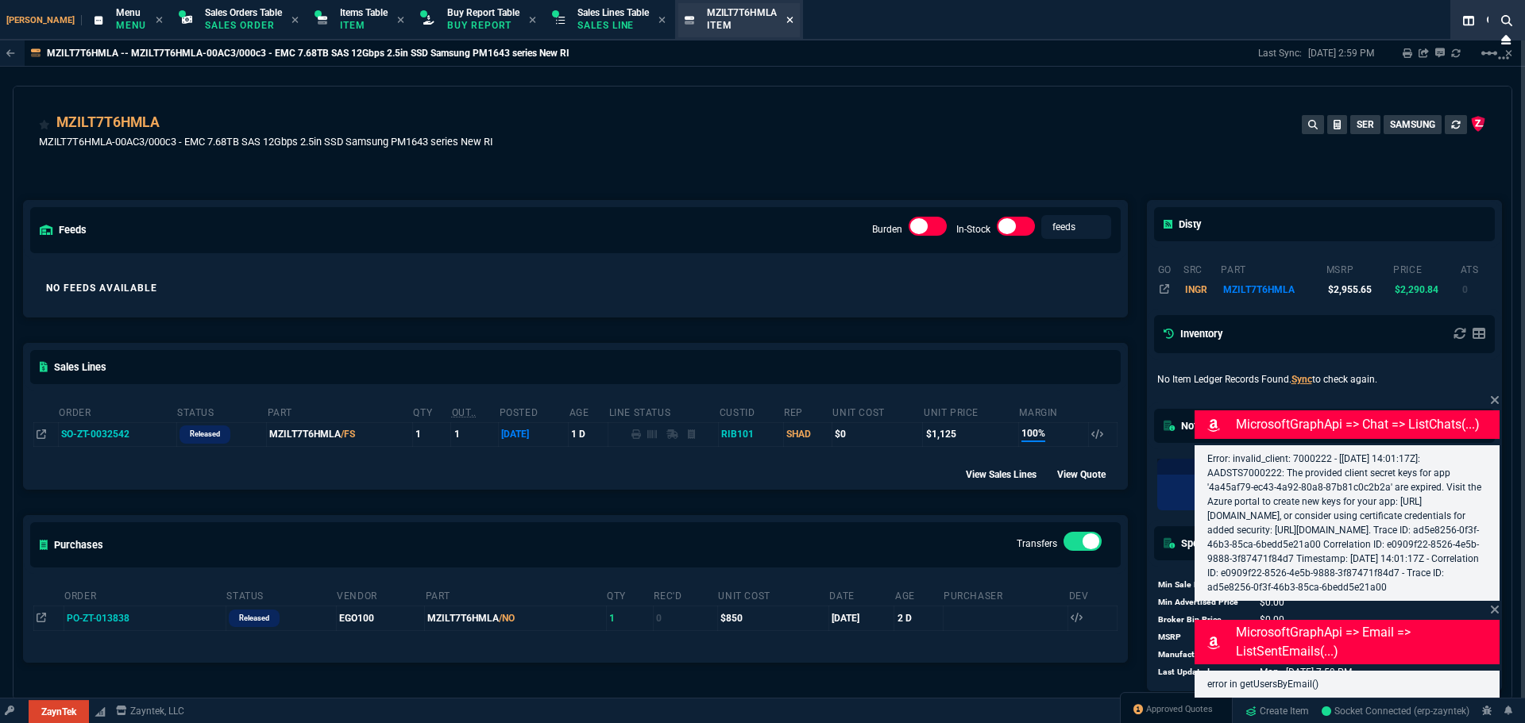
click at [787, 21] on icon at bounding box center [790, 20] width 6 height 6
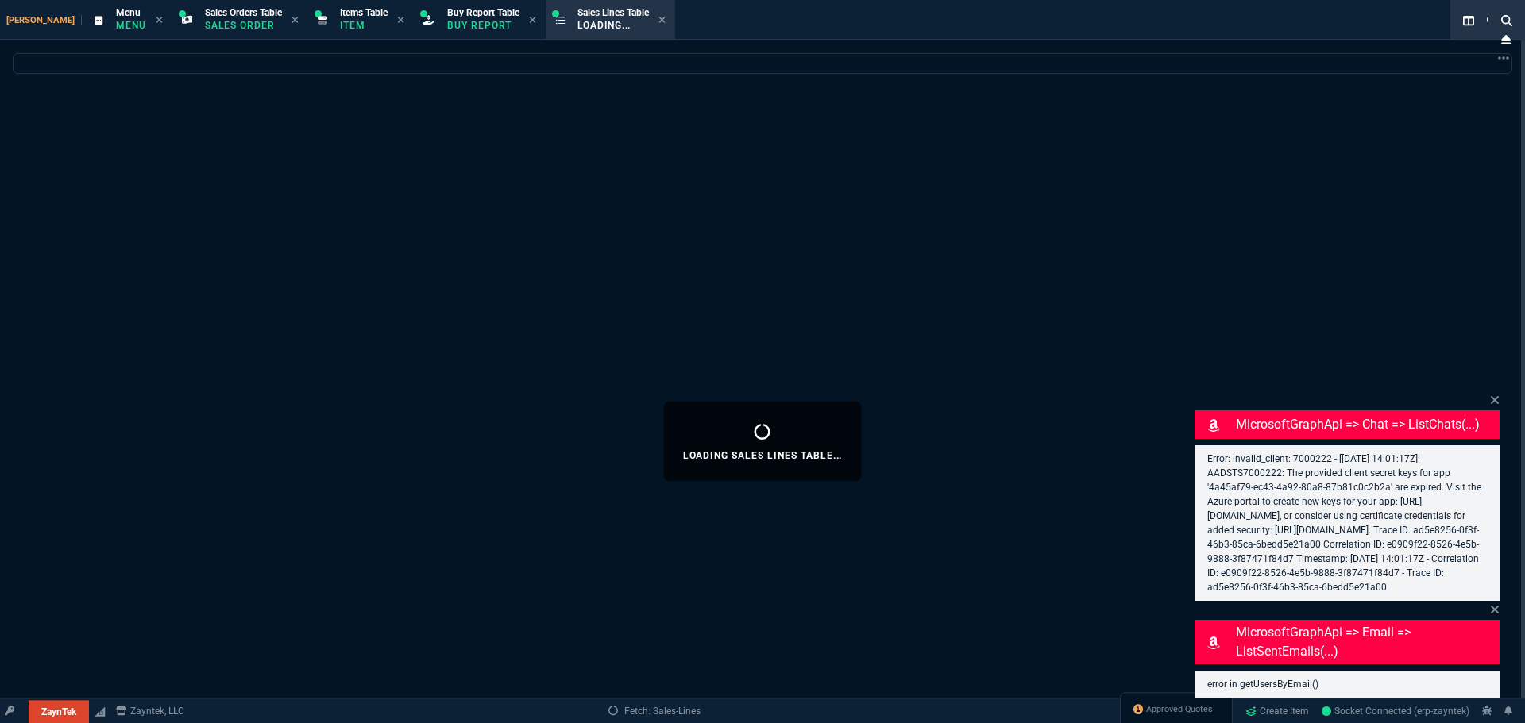
select select
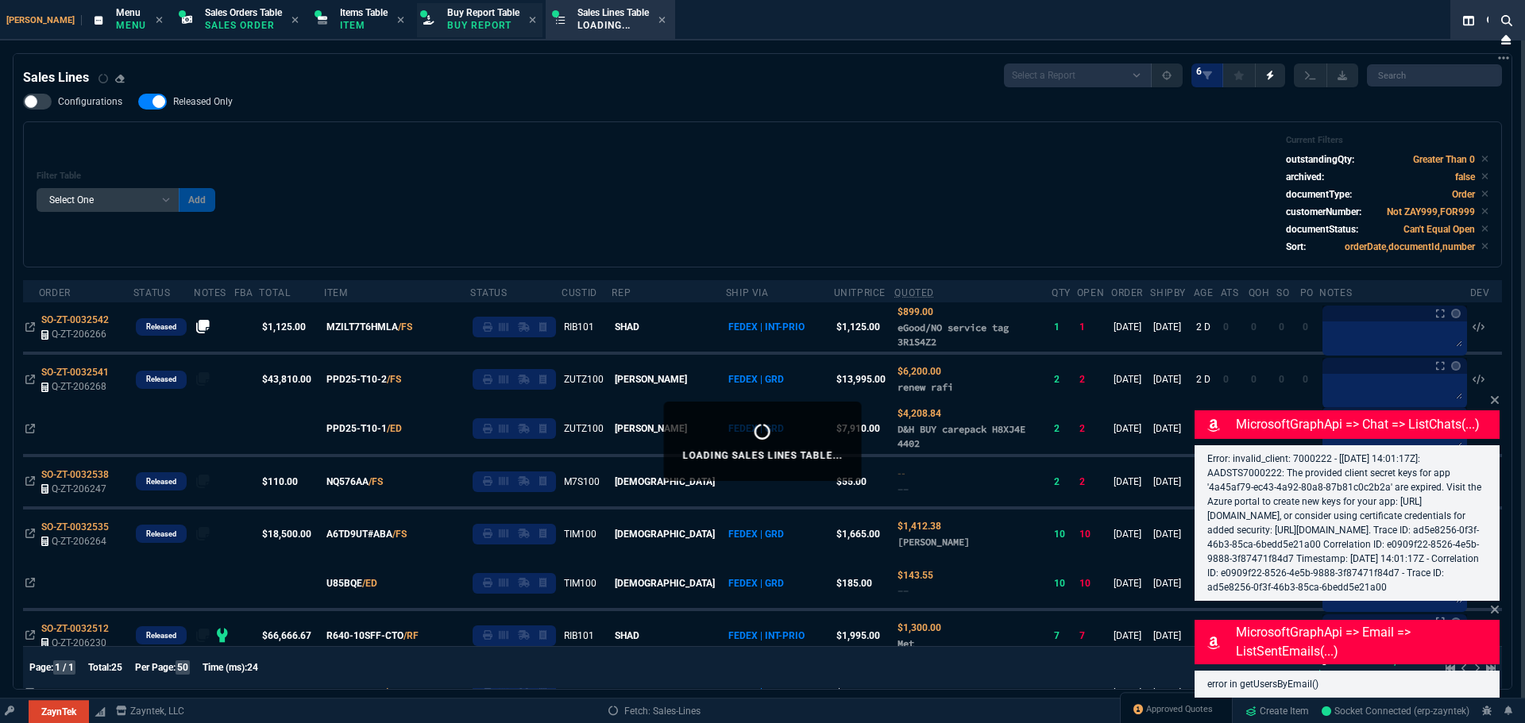
click at [456, 18] on div "Buy Report Table Buy Report" at bounding box center [483, 20] width 72 height 28
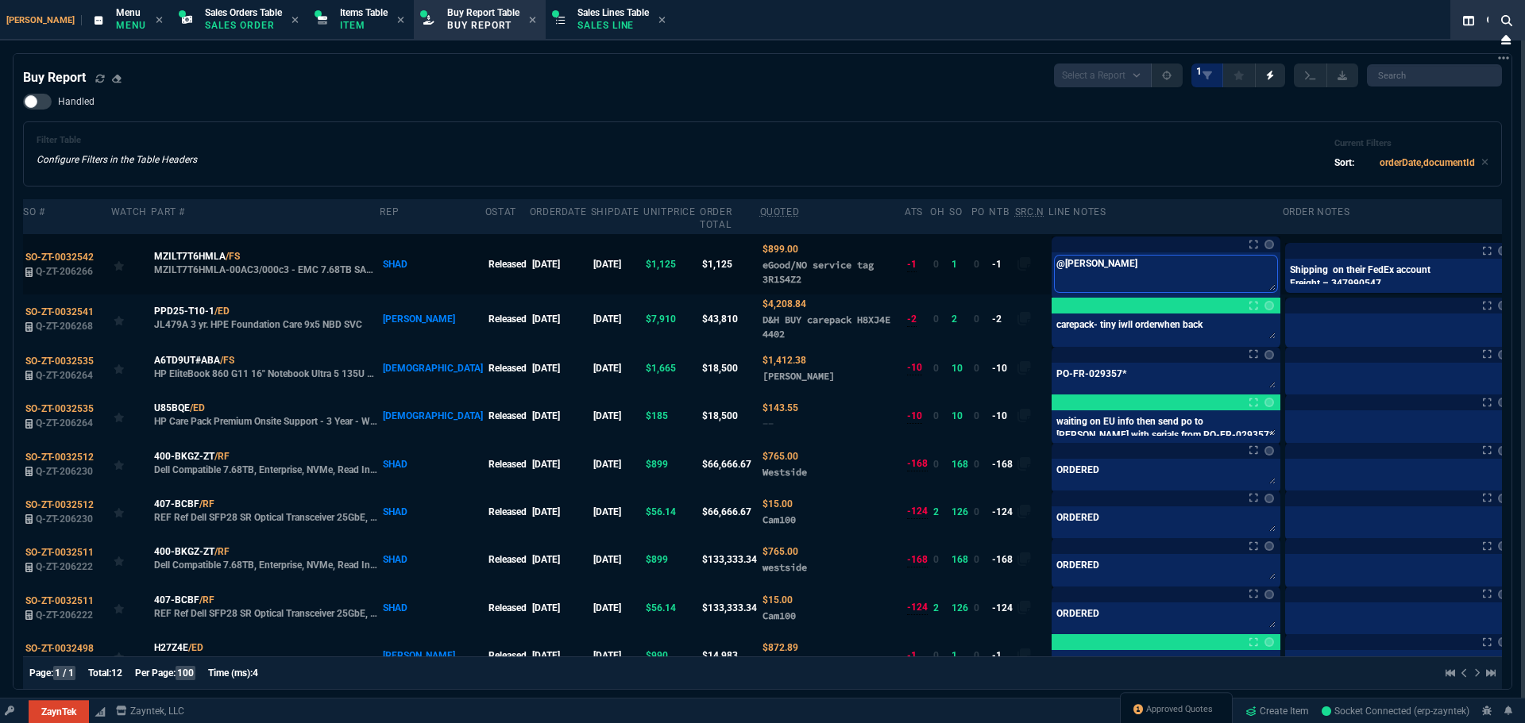
click at [1055, 264] on textarea "@[PERSON_NAME]" at bounding box center [1166, 274] width 222 height 37
paste textarea "PO-ZT-013838 ∙ eGoods Supply"
type textarea "PO-ZT-013838 ∙ eGoods Supply"
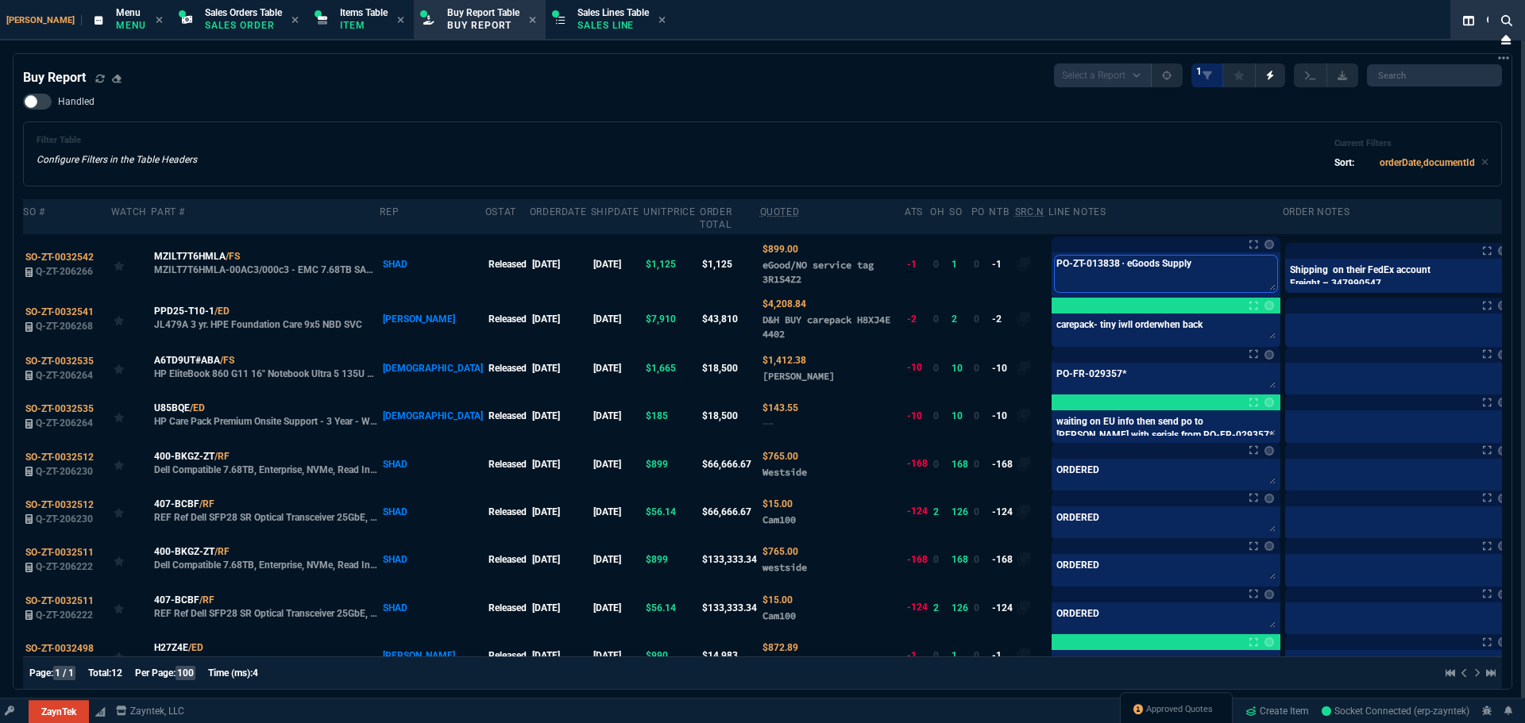
type textarea "PO-ZT-013838 ∙ eGoods Supply"
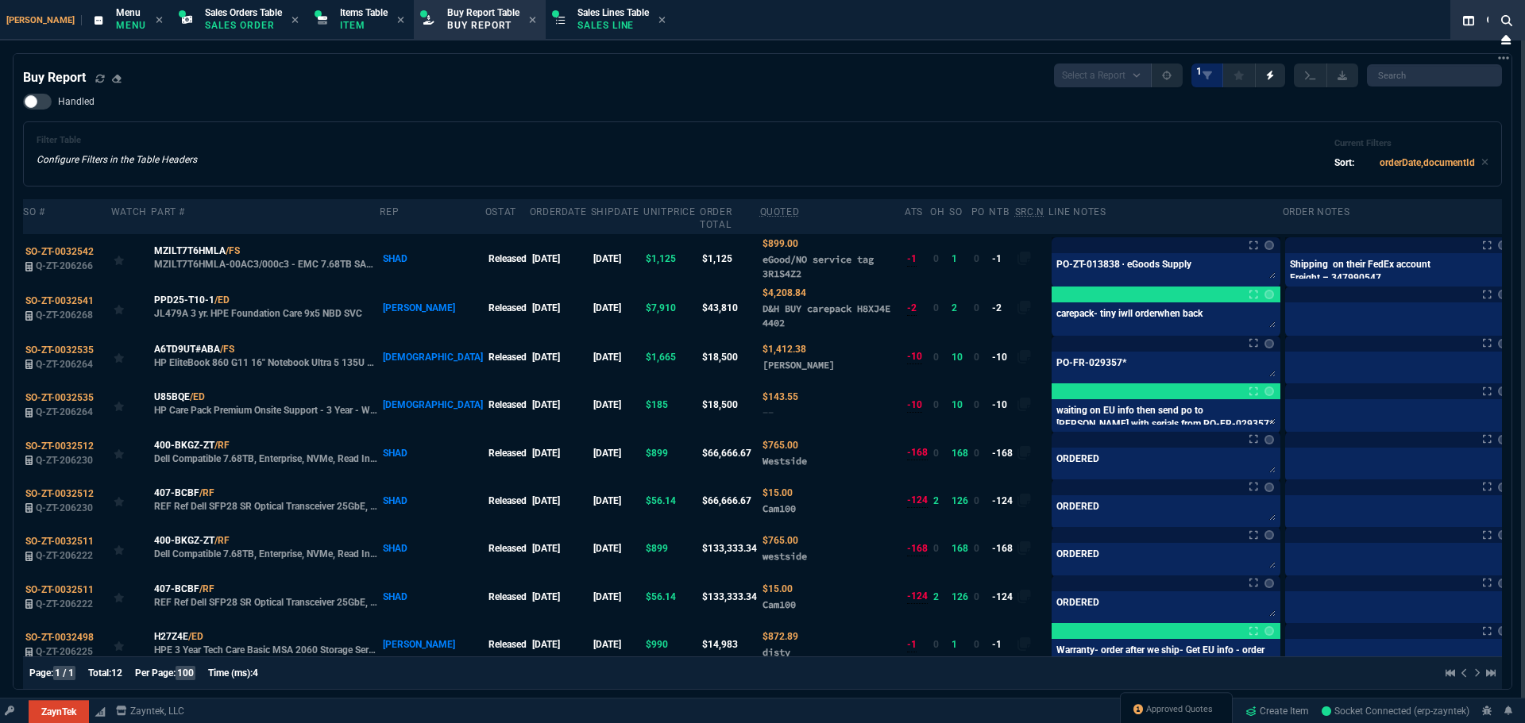
click at [849, 142] on div "Filter Table Configure Filters in the Table Headers Current Filters Sort: order…" at bounding box center [763, 154] width 1452 height 38
click at [627, 120] on div "Handled Filter Table Configure Filters in the Table Headers Current Filters Sor…" at bounding box center [762, 140] width 1479 height 93
click at [376, 75] on div "Buy Report Select a Report Not Purchased 1" at bounding box center [762, 76] width 1479 height 24
click at [563, 109] on div "Handled Filter Table Configure Filters in the Table Headers Current Filters Sor…" at bounding box center [762, 140] width 1479 height 93
click at [909, 164] on div "Filter Table Configure Filters in the Table Headers Current Filters Sort: order…" at bounding box center [763, 154] width 1452 height 38
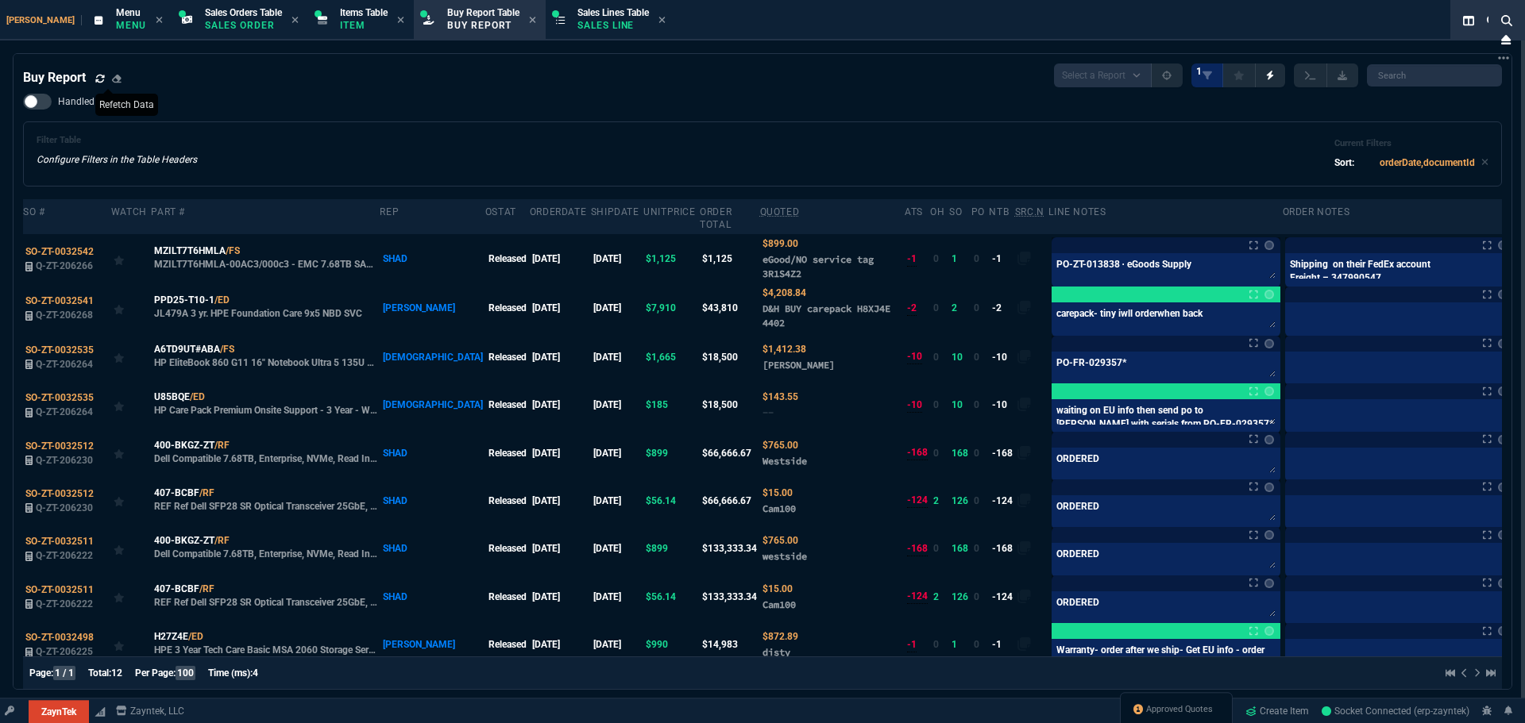
click at [98, 79] on icon at bounding box center [100, 79] width 10 height 10
click at [68, 713] on link "ZaynTek" at bounding box center [59, 712] width 60 height 24
click at [60, 656] on span "ZaynTek" at bounding box center [56, 654] width 35 height 11
click at [26, 28] on div "Zayntek Menu Menu Sales Orders Table Sales Order Items Table Item Buy Report Ta…" at bounding box center [730, 20] width 1461 height 41
click at [29, 19] on span "[PERSON_NAME]" at bounding box center [43, 20] width 75 height 10
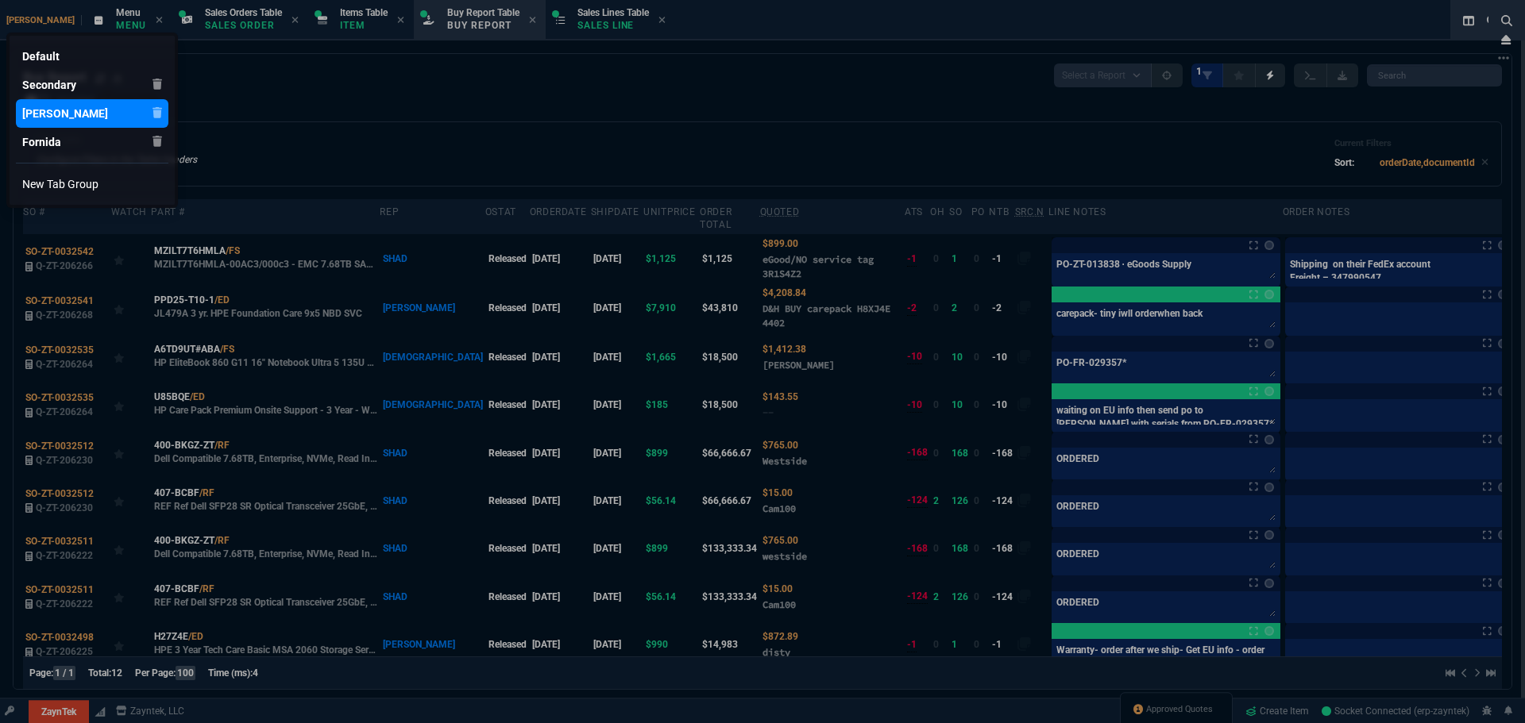
click at [77, 115] on div "[PERSON_NAME]" at bounding box center [73, 114] width 102 height 16
click at [753, 118] on div at bounding box center [762, 361] width 1525 height 723
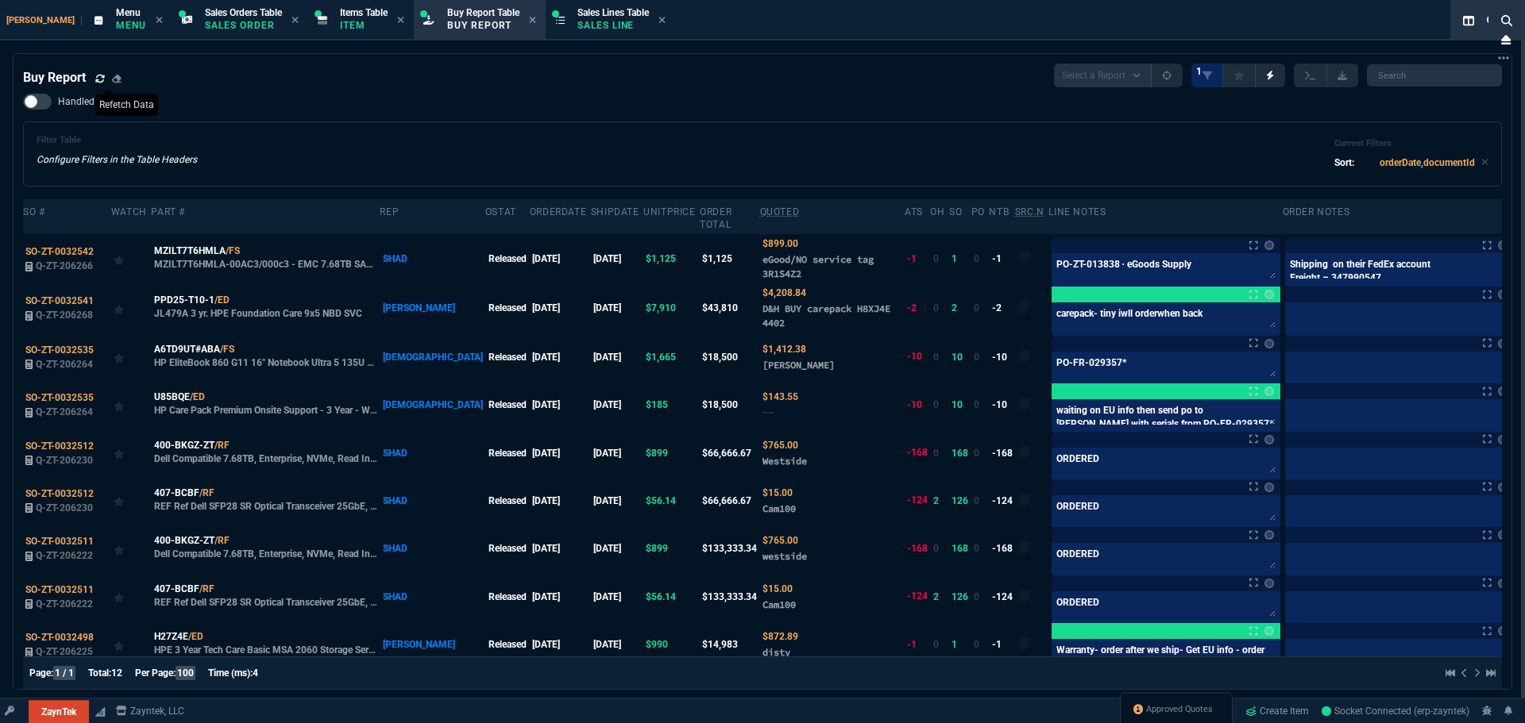
click at [761, 114] on div "Handled Filter Table Configure Filters in the Table Headers Current Filters Sor…" at bounding box center [762, 140] width 1479 height 93
click at [569, 149] on div "Filter Table Configure Filters in the Table Headers Current Filters Sort: order…" at bounding box center [763, 154] width 1452 height 38
click at [69, 245] on div "SO-ZT-0032542" at bounding box center [66, 252] width 83 height 14
click at [64, 246] on span "SO-ZT-0032542" at bounding box center [59, 251] width 68 height 11
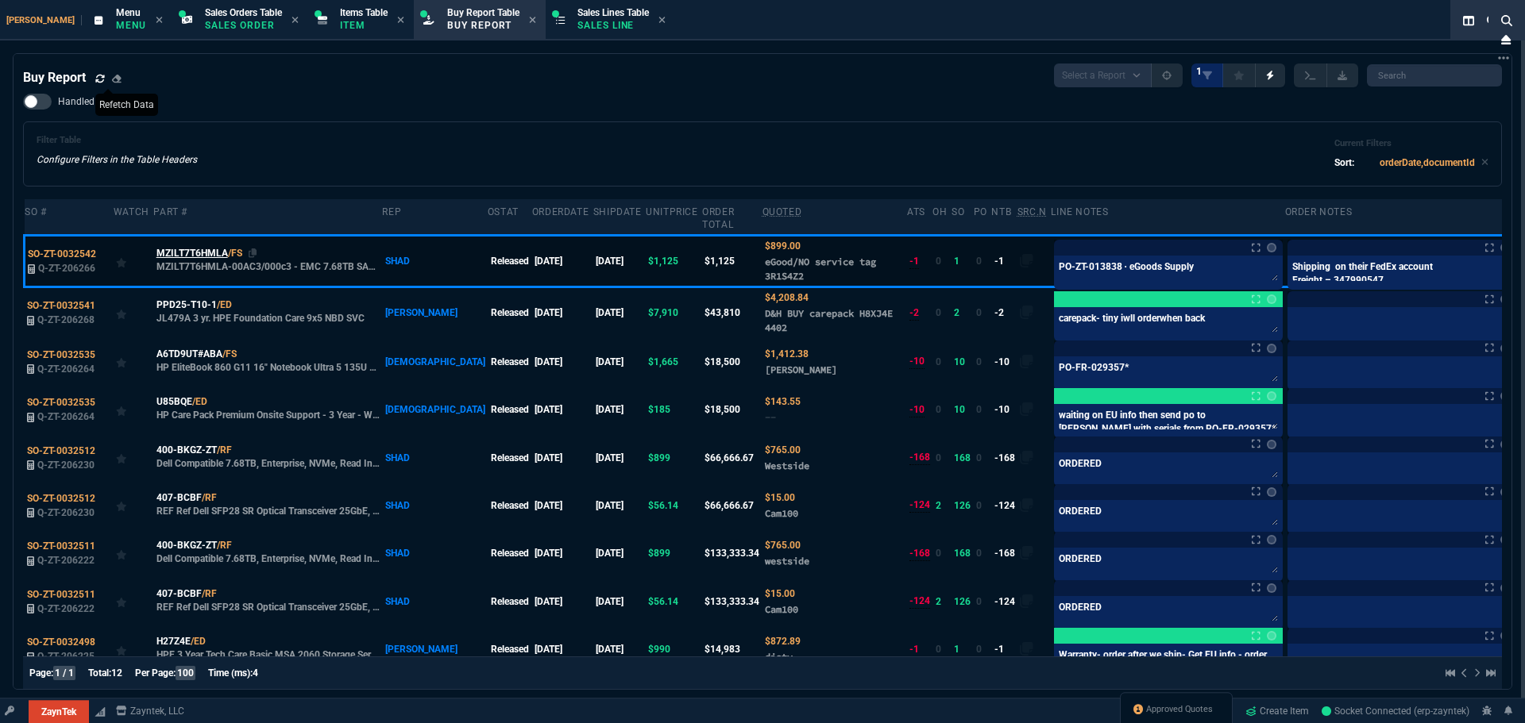
click at [186, 246] on span "MZILT7T6HMLA" at bounding box center [191, 253] width 71 height 14
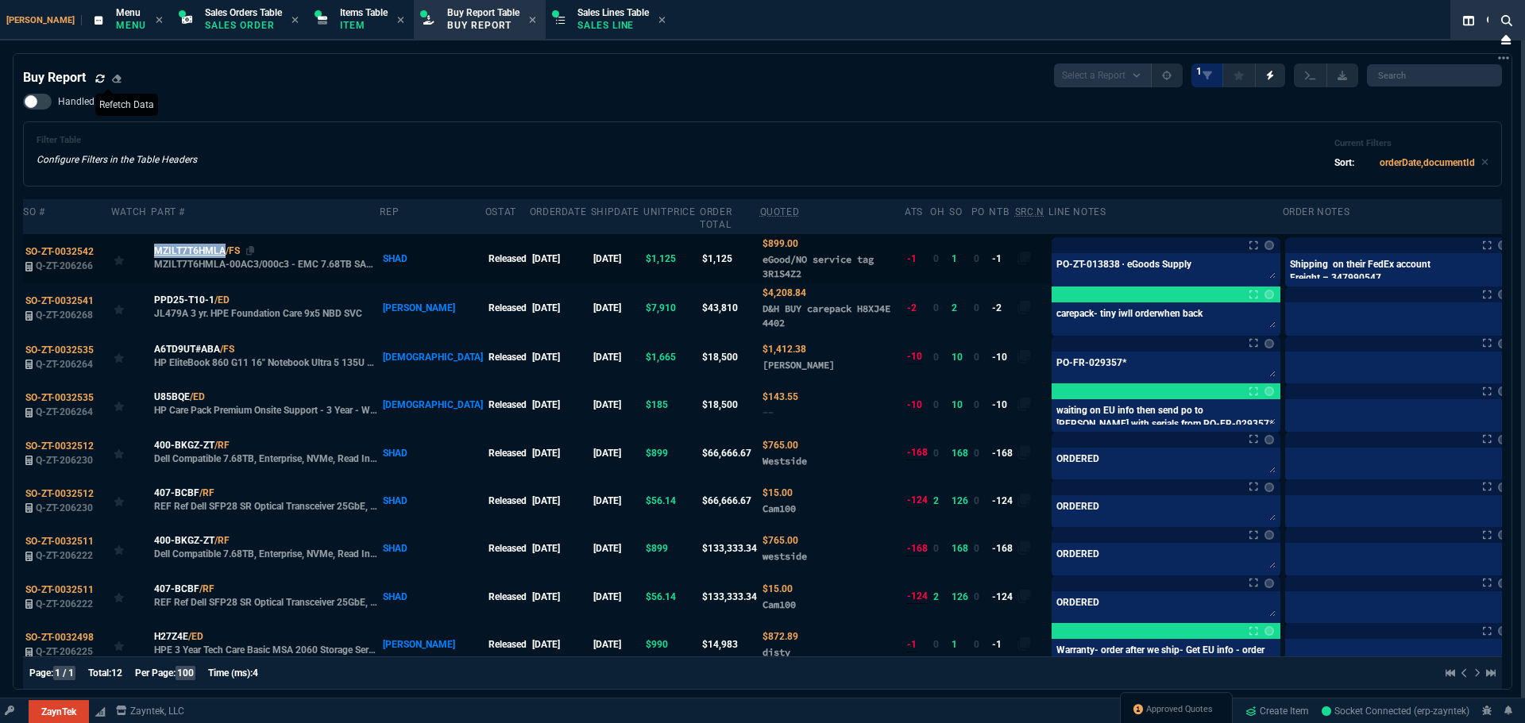
click at [186, 244] on span "MZILT7T6HMLA" at bounding box center [189, 251] width 71 height 14
click at [250, 246] on icon at bounding box center [250, 251] width 9 height 10
copy div "MZILT7T6HMLA /FS"
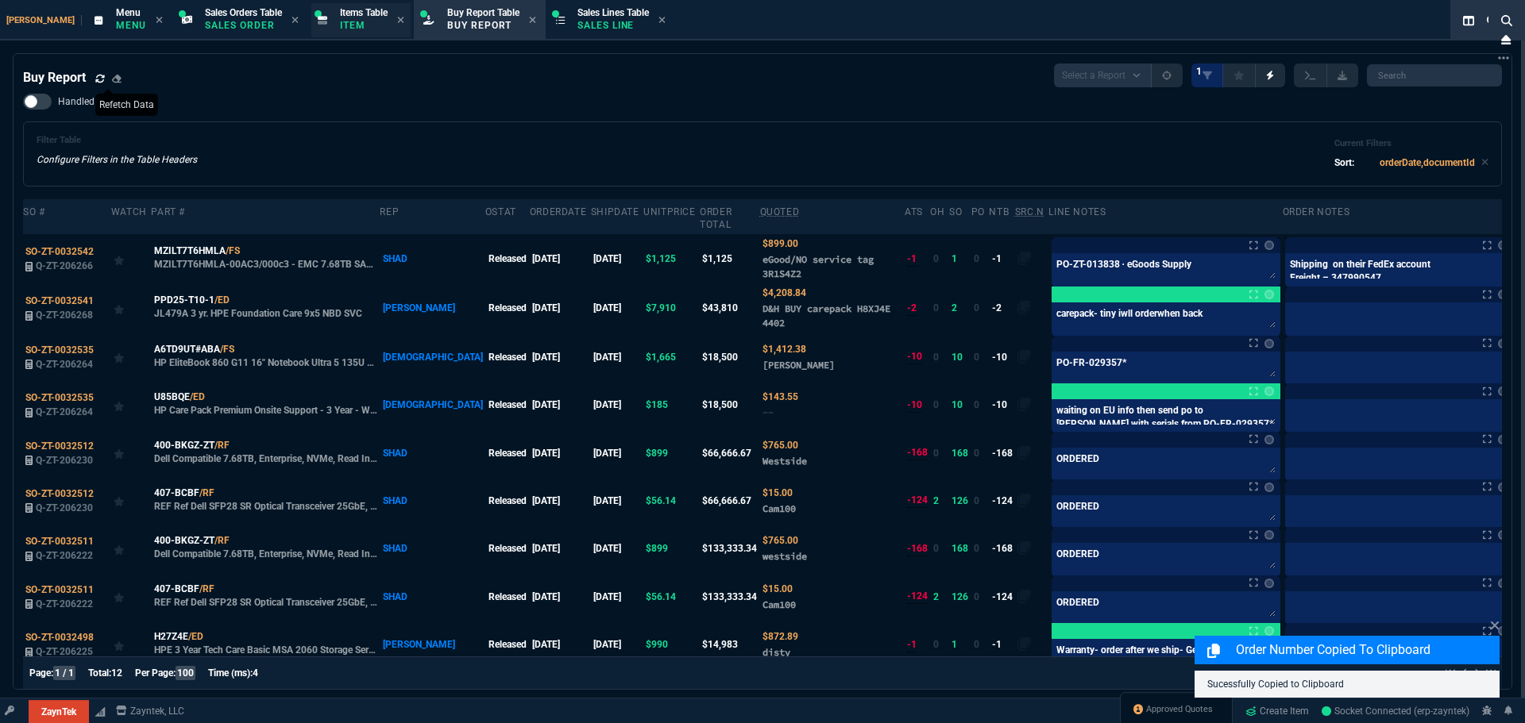
click at [340, 19] on p "Item" at bounding box center [364, 25] width 48 height 13
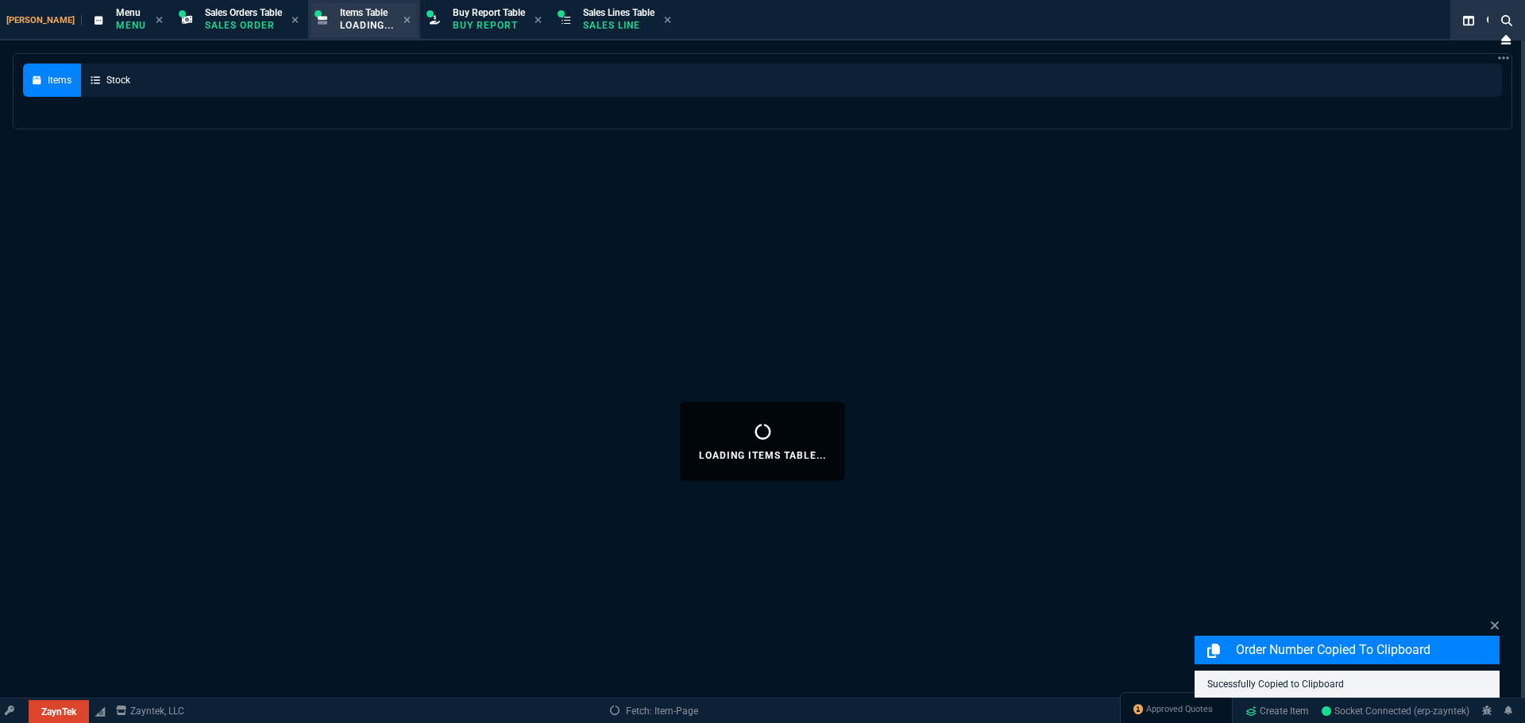
select select
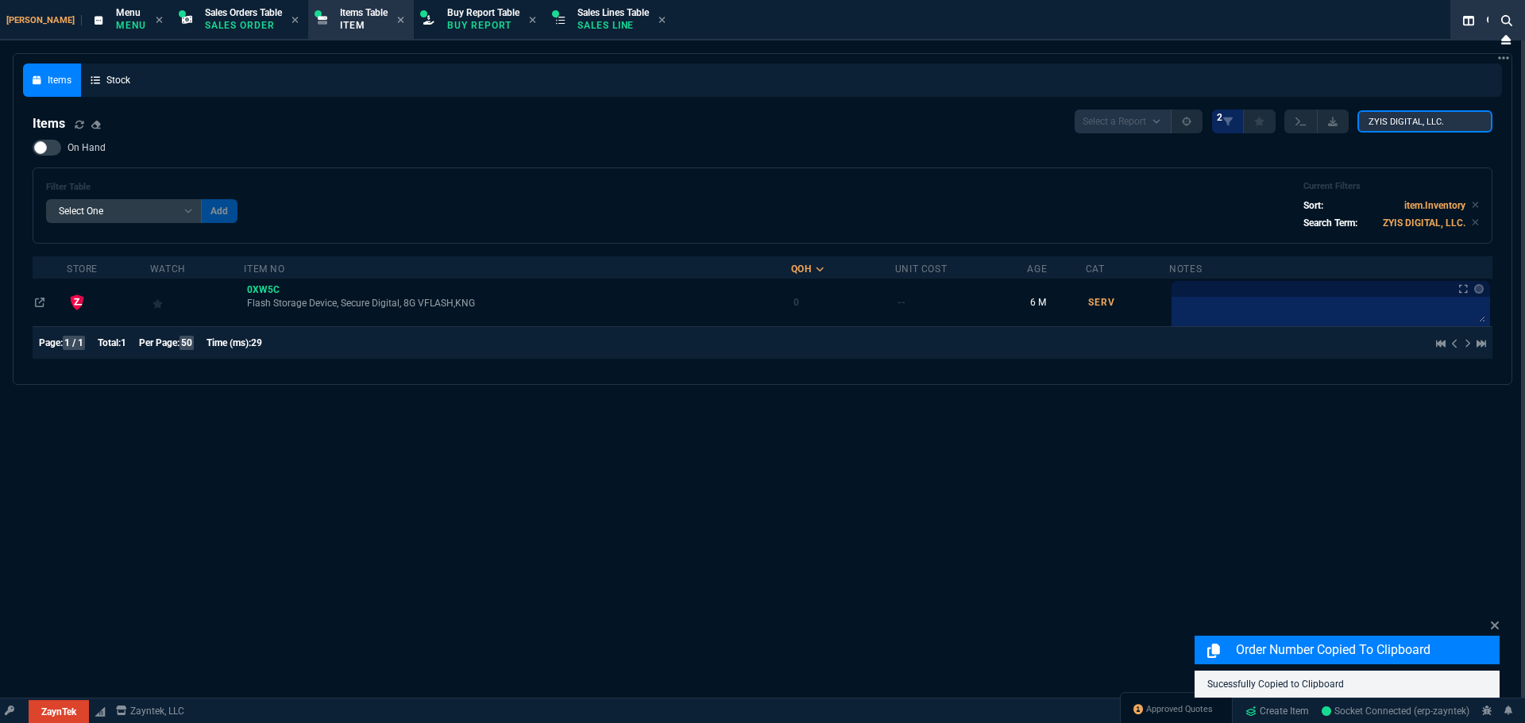
click at [1419, 122] on input "ZYIS DIGITAL, LLC." at bounding box center [1424, 121] width 135 height 22
paste input "MZILT7T6HMLA"
type input "MZILT7T6HMLA"
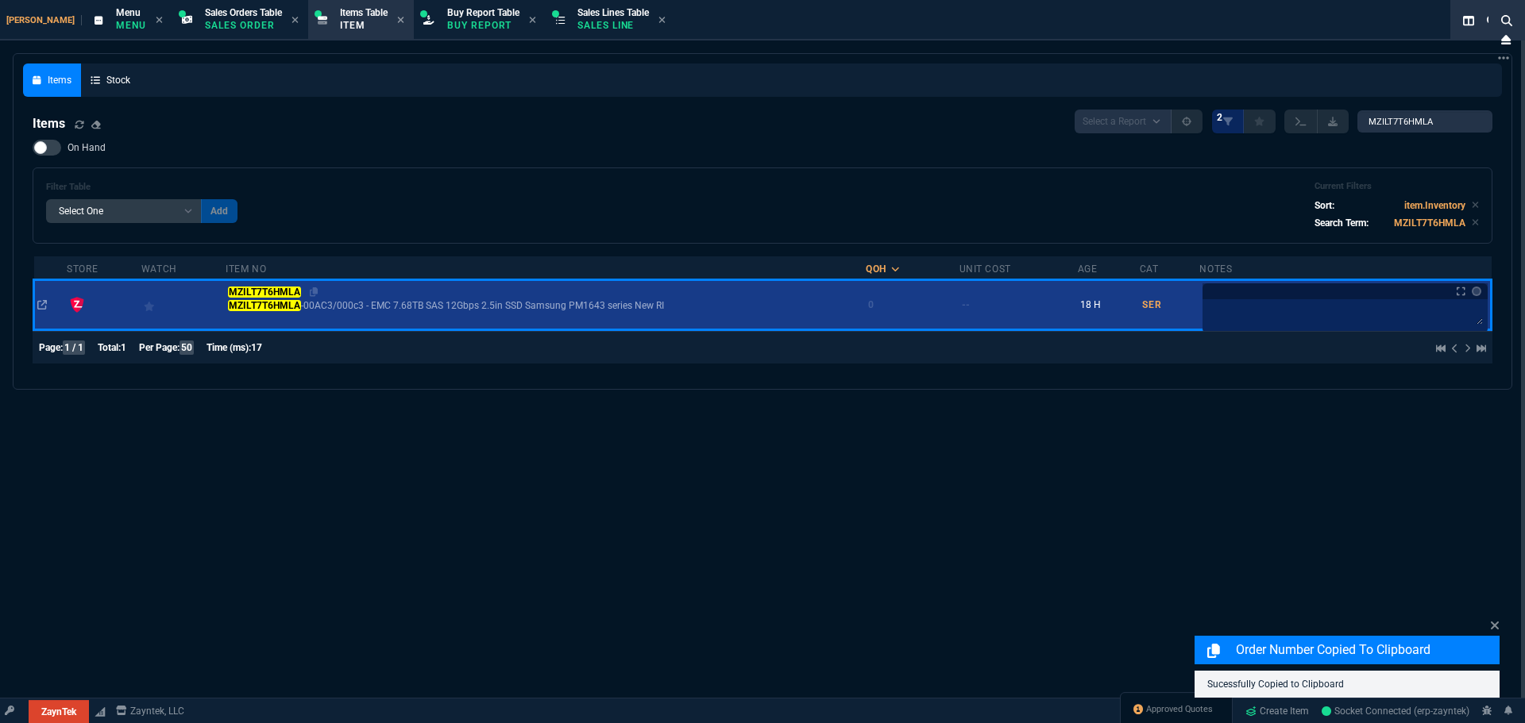
click at [284, 294] on mark "MZILT7T6HMLA" at bounding box center [264, 292] width 72 height 11
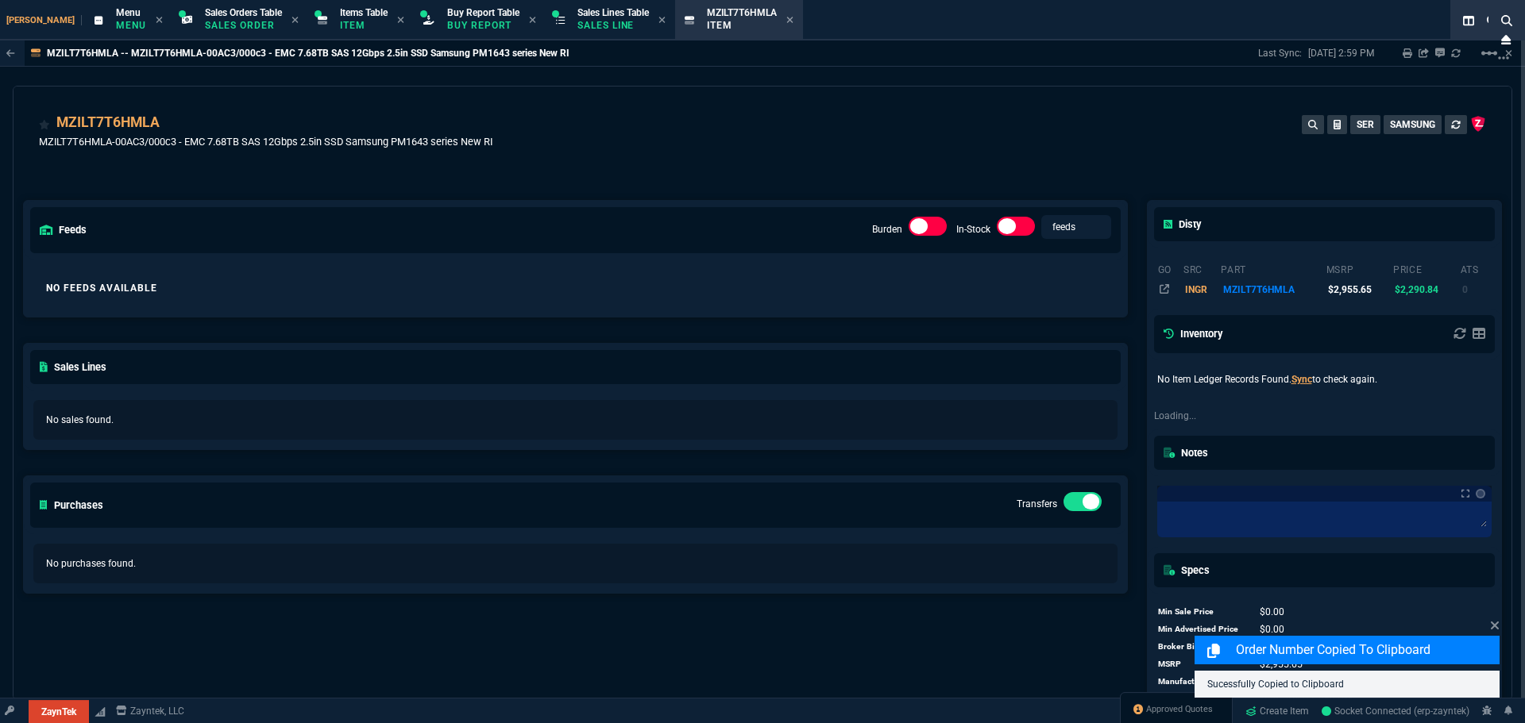
type input "11"
type input "770"
type input "9435"
type input "9"
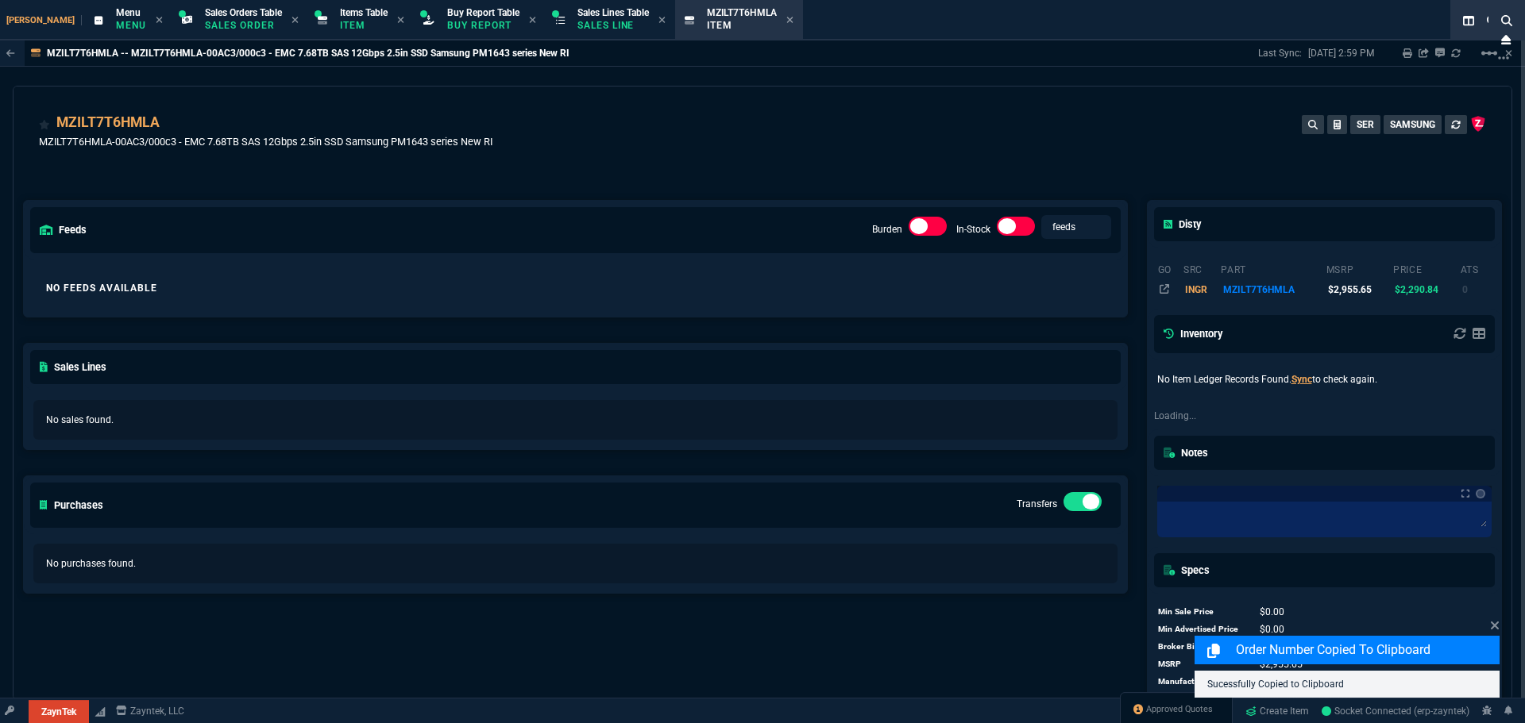
type input "162.91"
type input "84"
type input "210"
type input "477.38"
type input "-100"
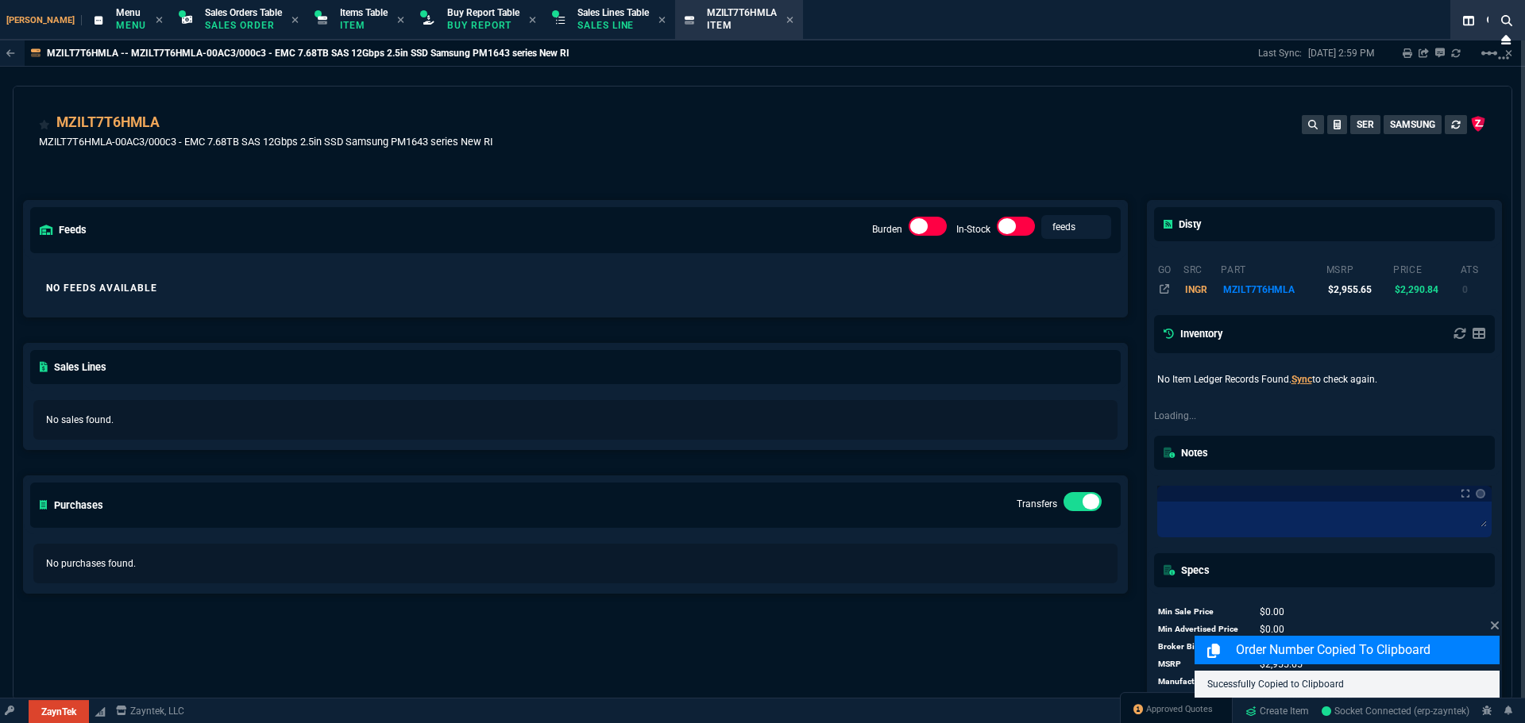
type input "-30"
type input "109"
type input "28"
type input "42"
type input "48"
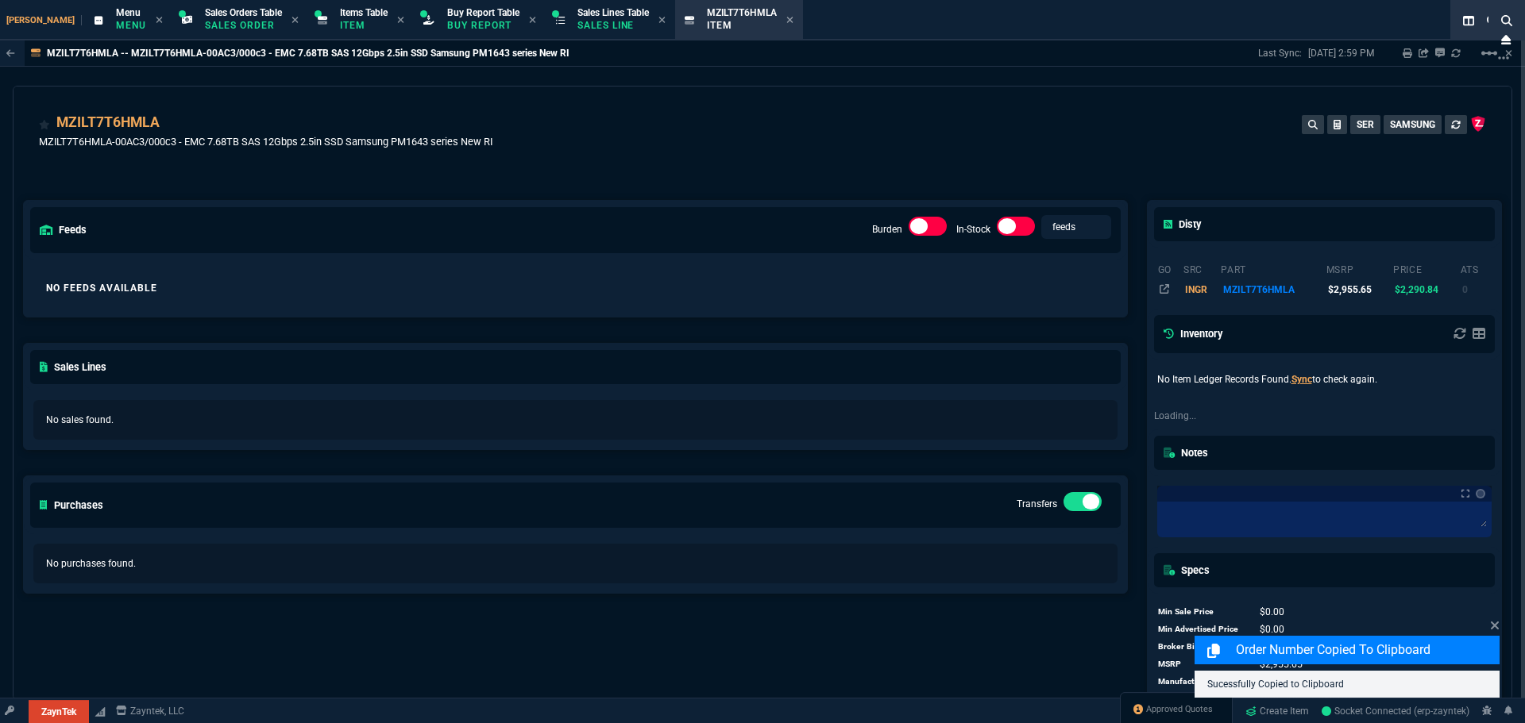
type input "100"
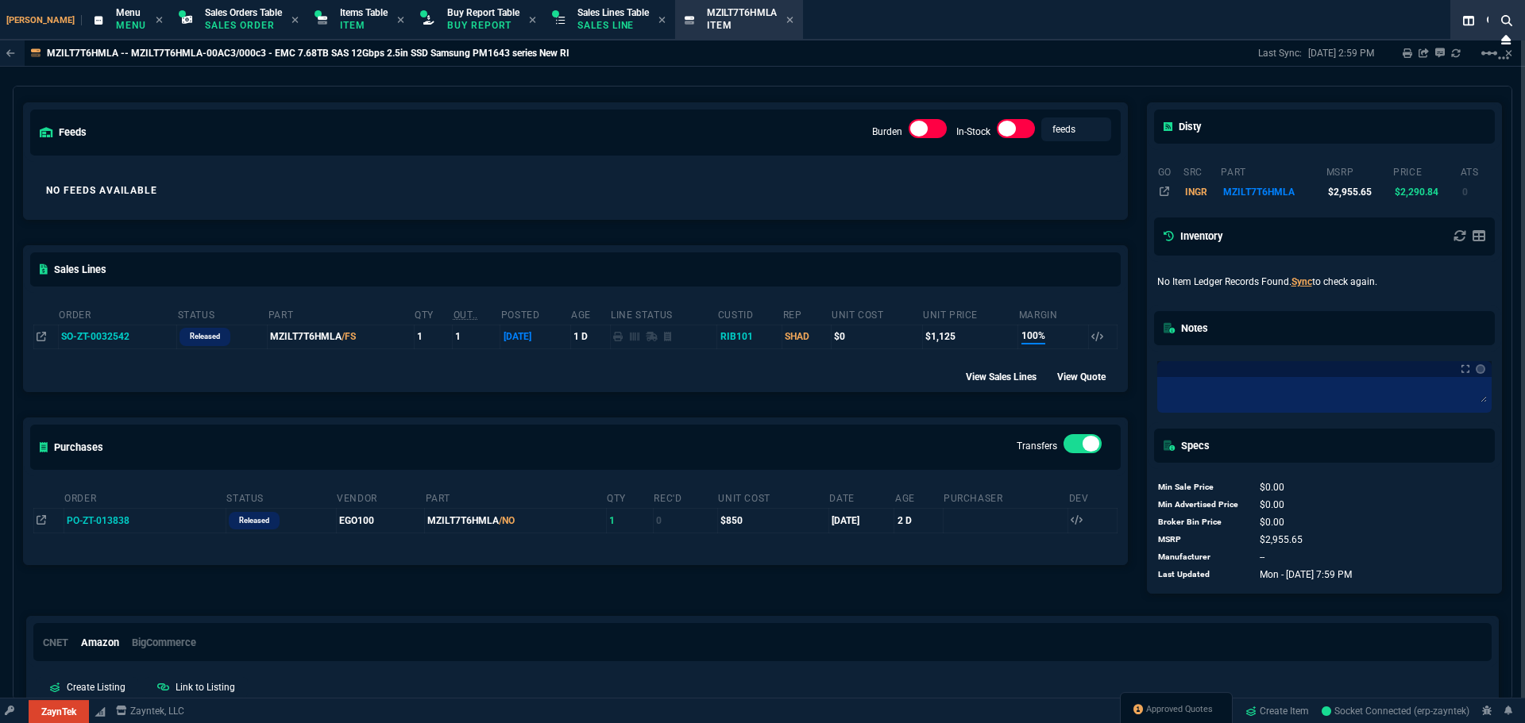
scroll to position [99, 0]
click at [447, 20] on p "Buy Report" at bounding box center [483, 25] width 72 height 13
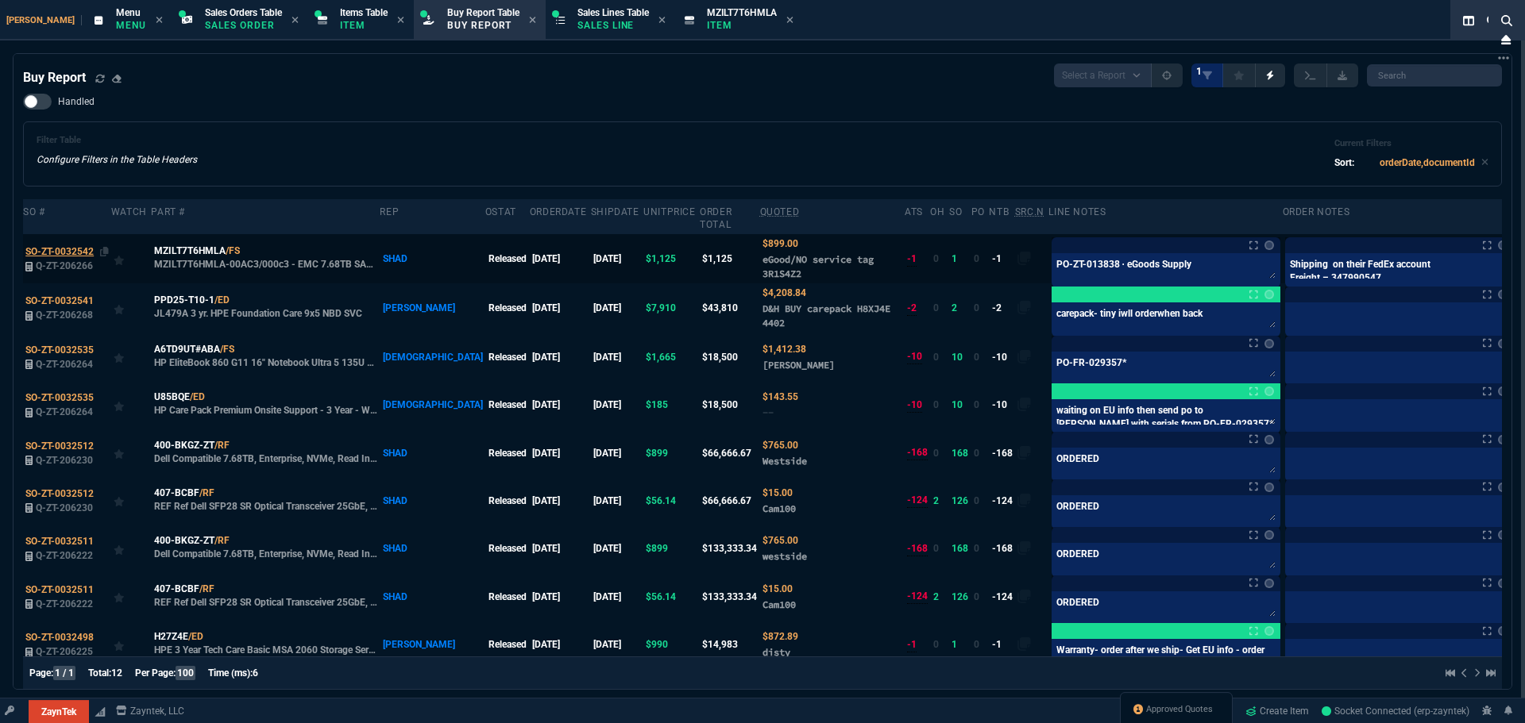
click at [74, 246] on span "SO-ZT-0032542" at bounding box center [59, 251] width 68 height 11
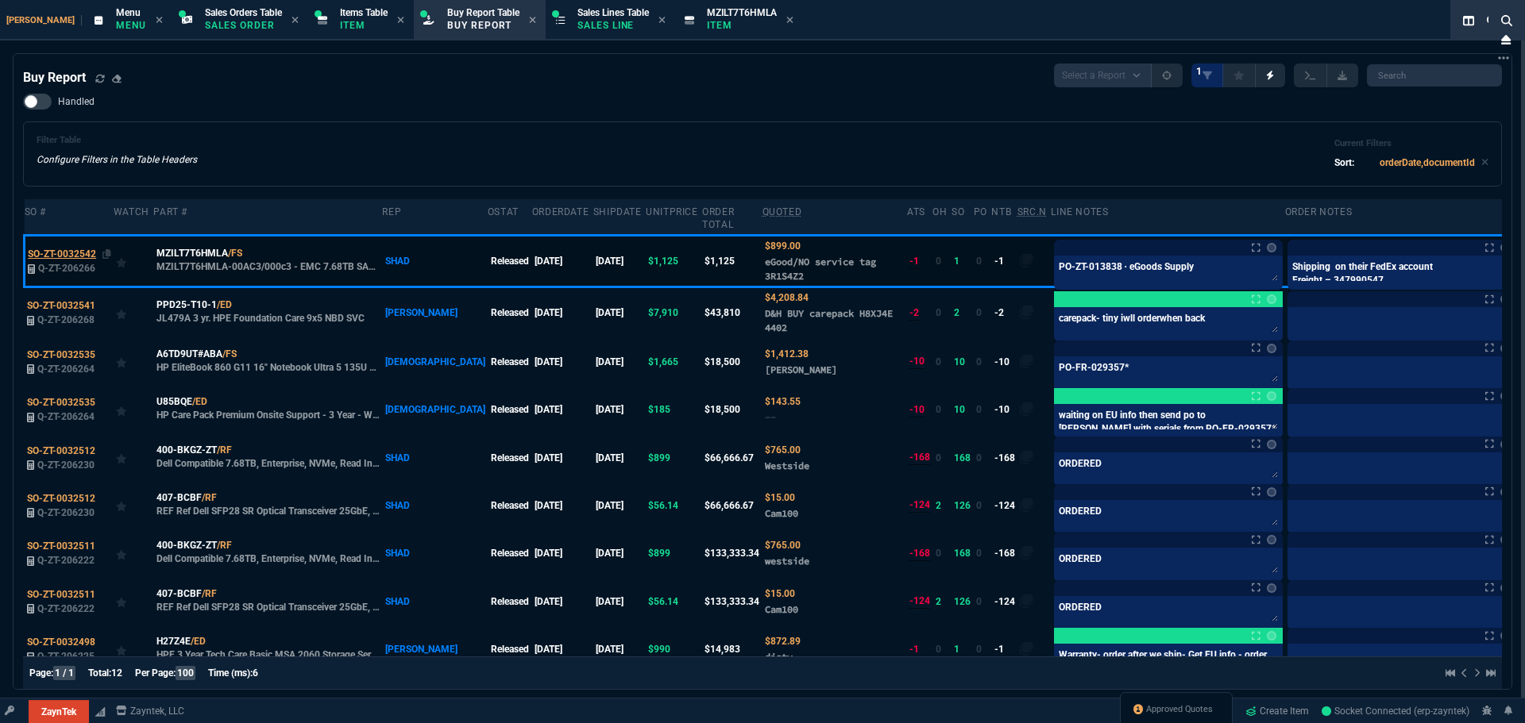
click at [71, 249] on span "SO-ZT-0032542" at bounding box center [62, 254] width 68 height 11
click at [74, 249] on span "SO-ZT-0032542" at bounding box center [62, 254] width 68 height 11
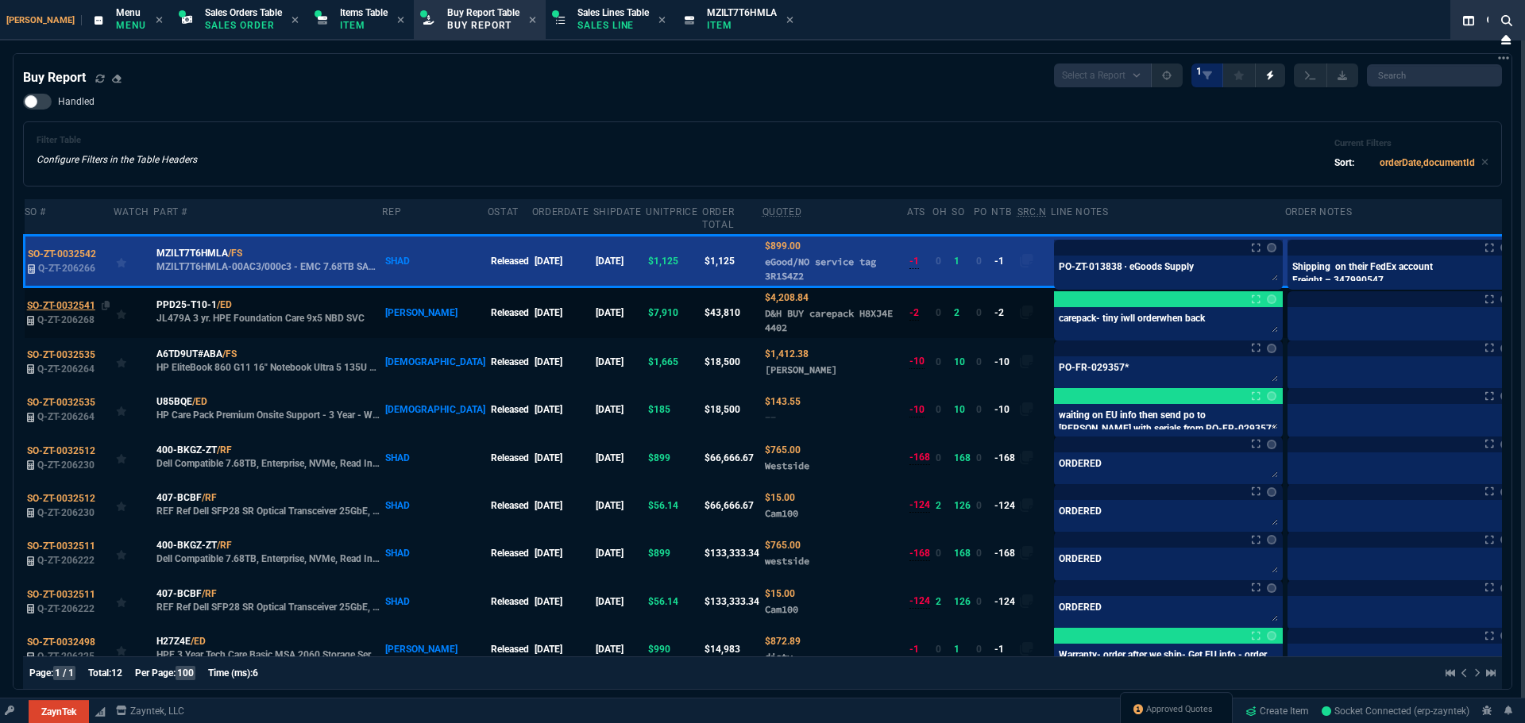
click at [63, 300] on span "SO-ZT-0032541" at bounding box center [61, 305] width 68 height 11
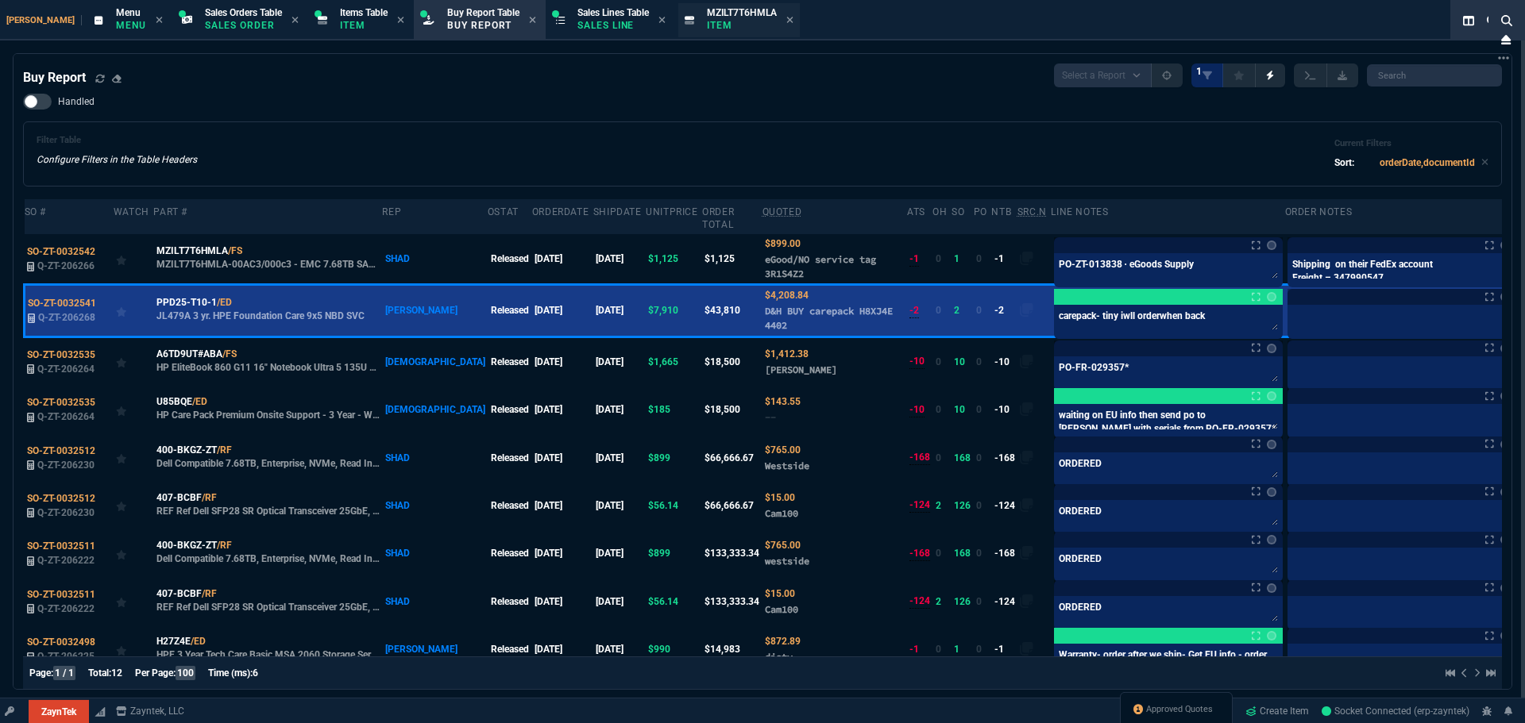
click at [712, 10] on span "MZILT7T6HMLA" at bounding box center [742, 12] width 70 height 11
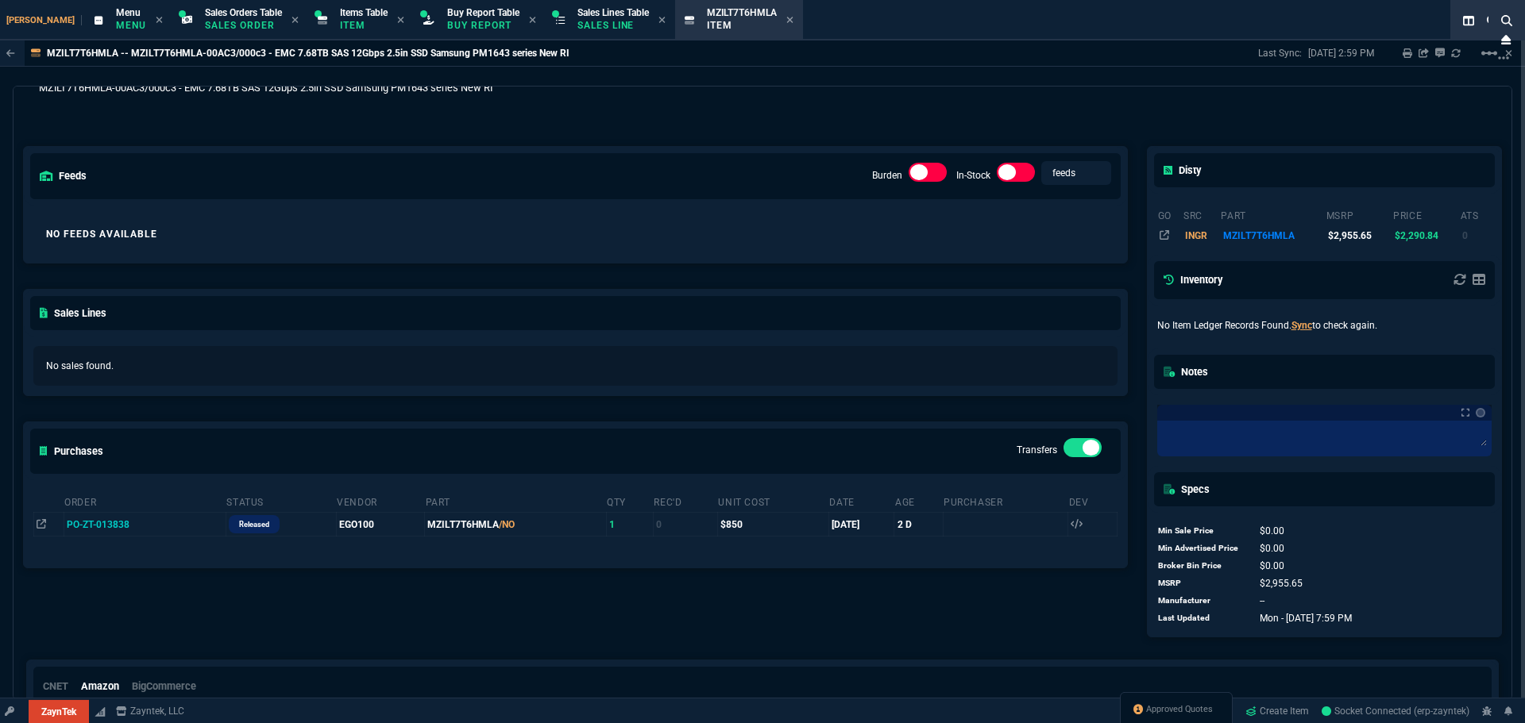
scroll to position [79, 0]
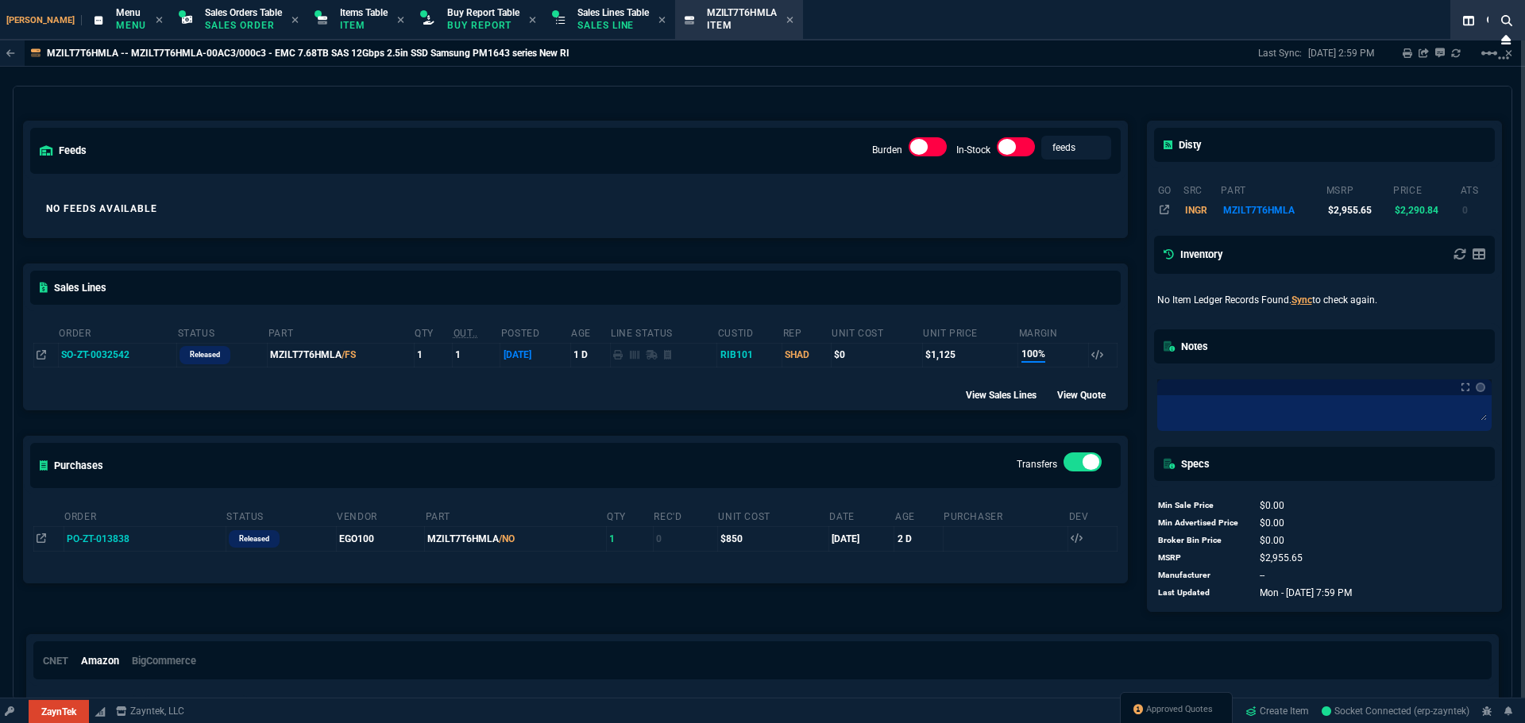
click at [79, 353] on td "SO-ZT-0032542" at bounding box center [117, 355] width 118 height 24
click at [41, 355] on icon at bounding box center [42, 355] width 10 height 10
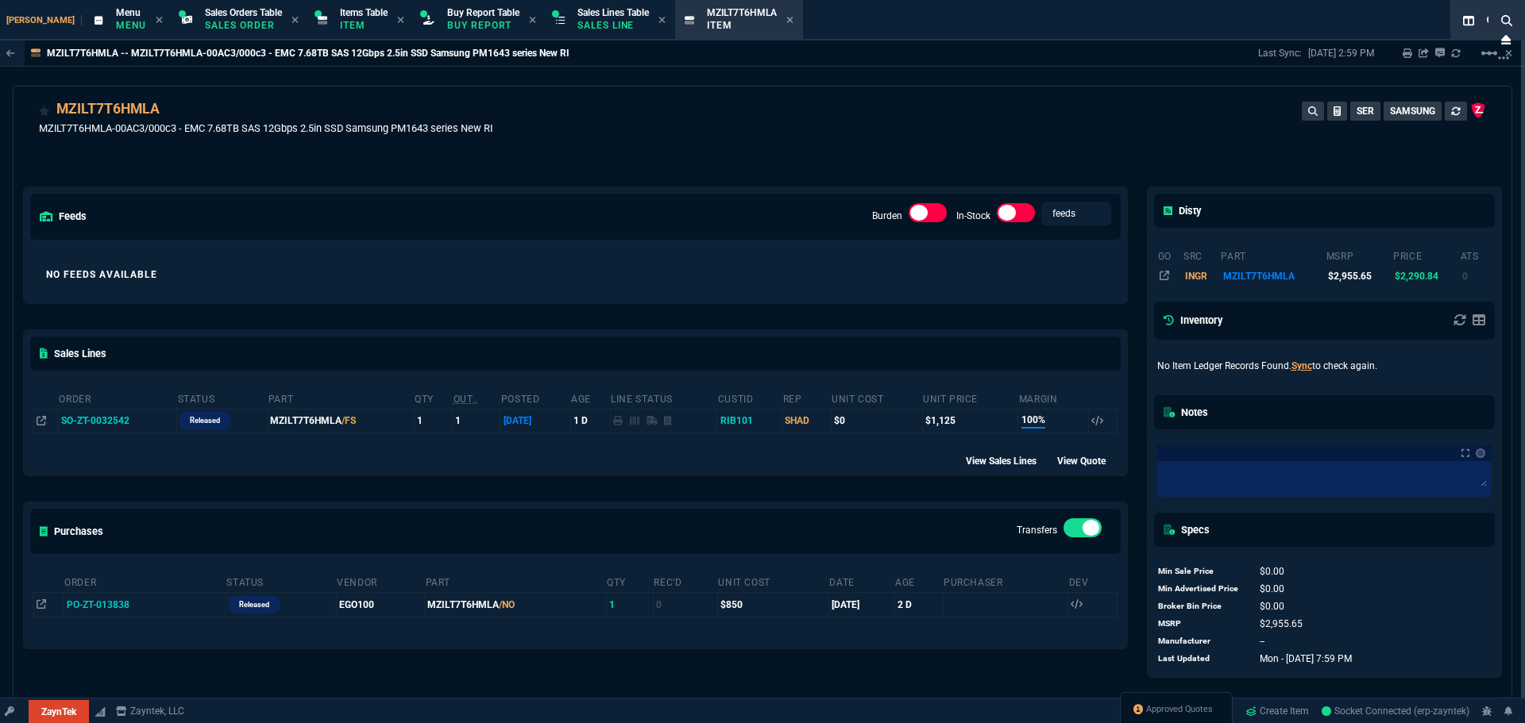
scroll to position [0, 0]
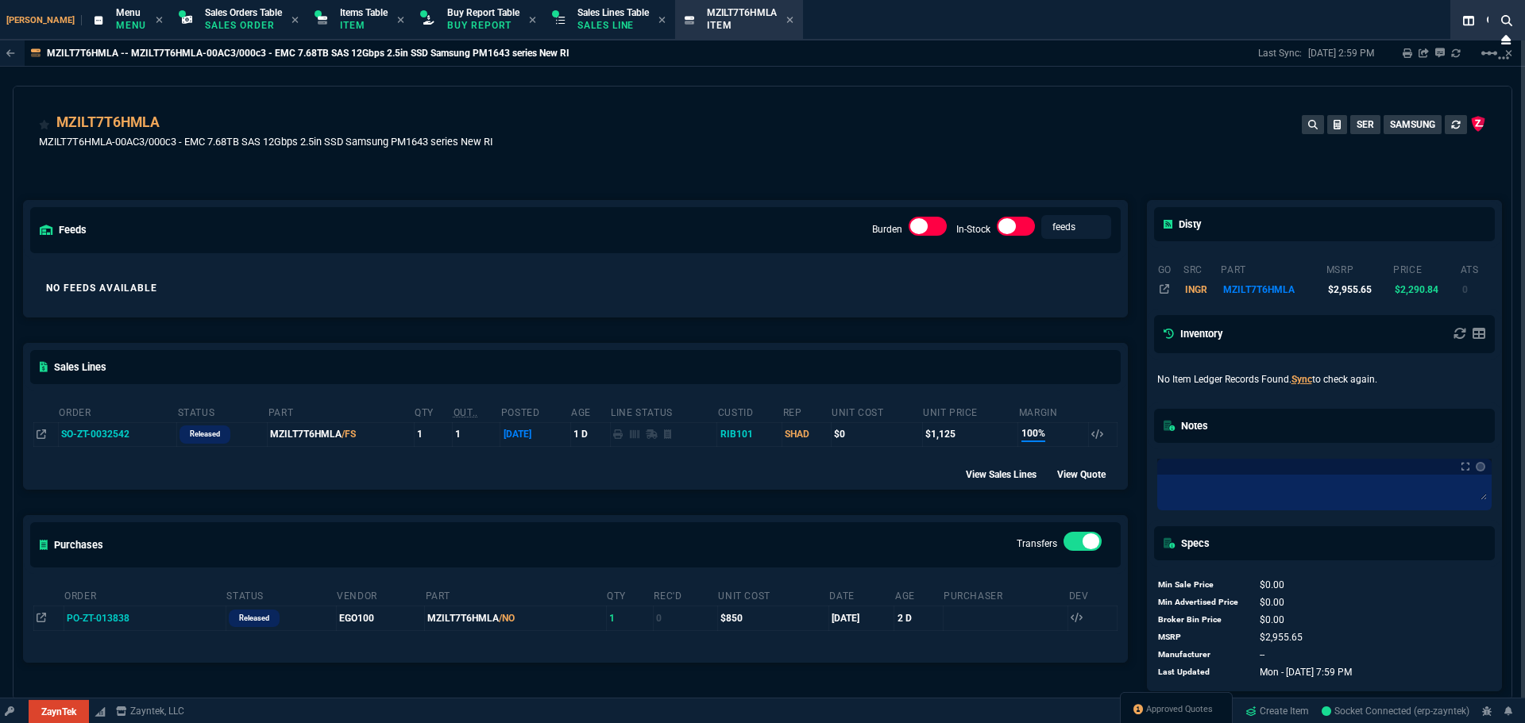
click at [97, 438] on td "SO-ZT-0032542" at bounding box center [117, 434] width 118 height 24
click at [110, 430] on td "SO-ZT-0032542" at bounding box center [117, 434] width 118 height 24
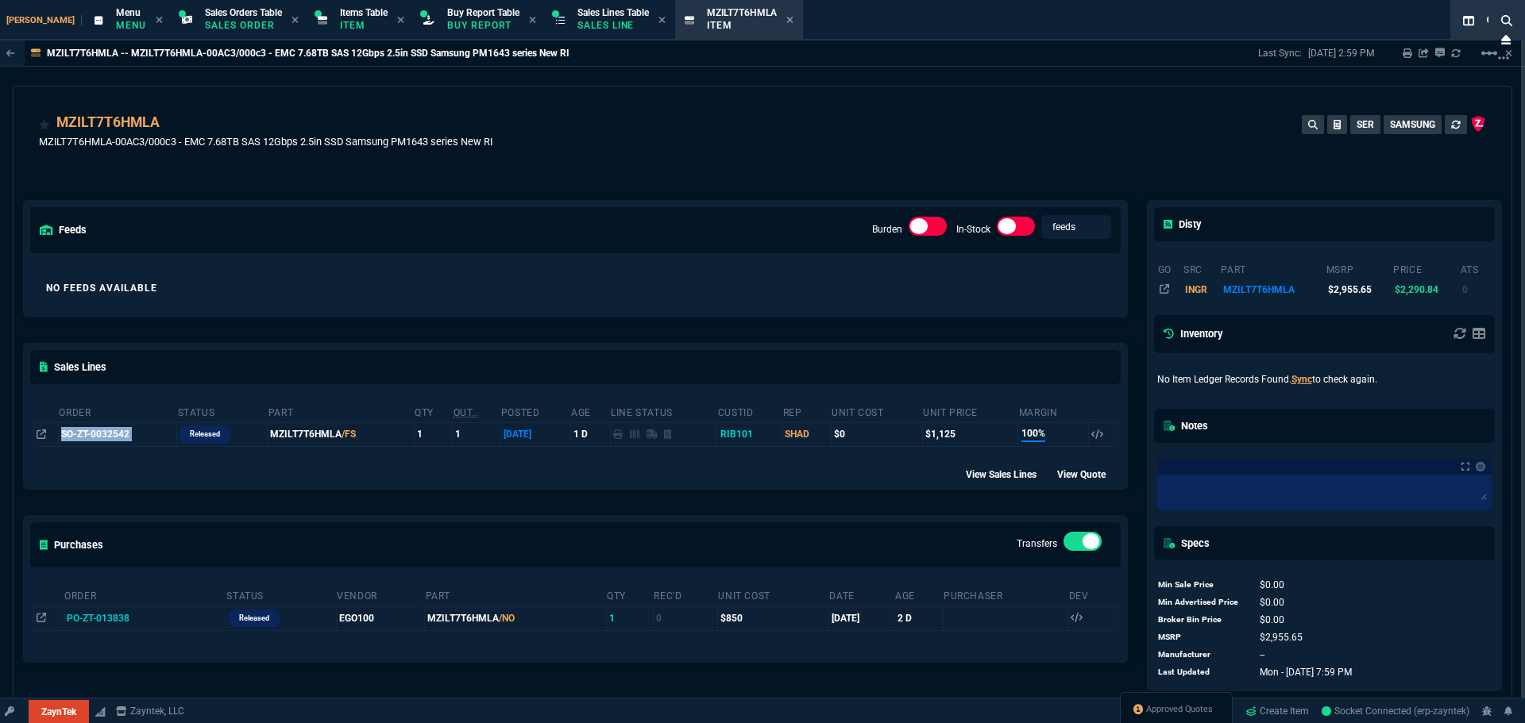
click at [110, 430] on td "SO-ZT-0032542" at bounding box center [117, 434] width 118 height 24
click at [84, 435] on td "SO-ZT-0032542" at bounding box center [117, 434] width 118 height 24
